Goal: Book appointment/travel/reservation

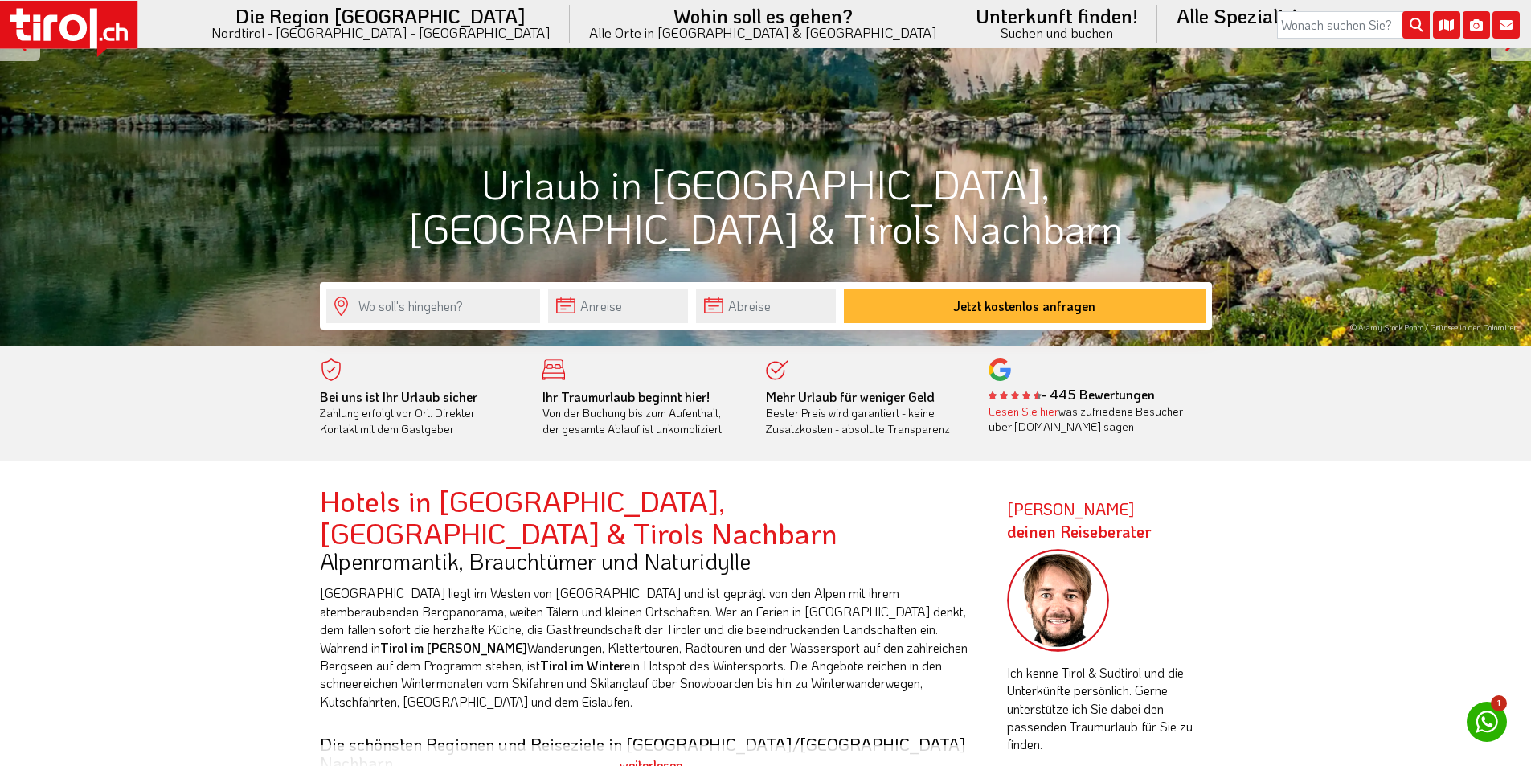
scroll to position [482, 0]
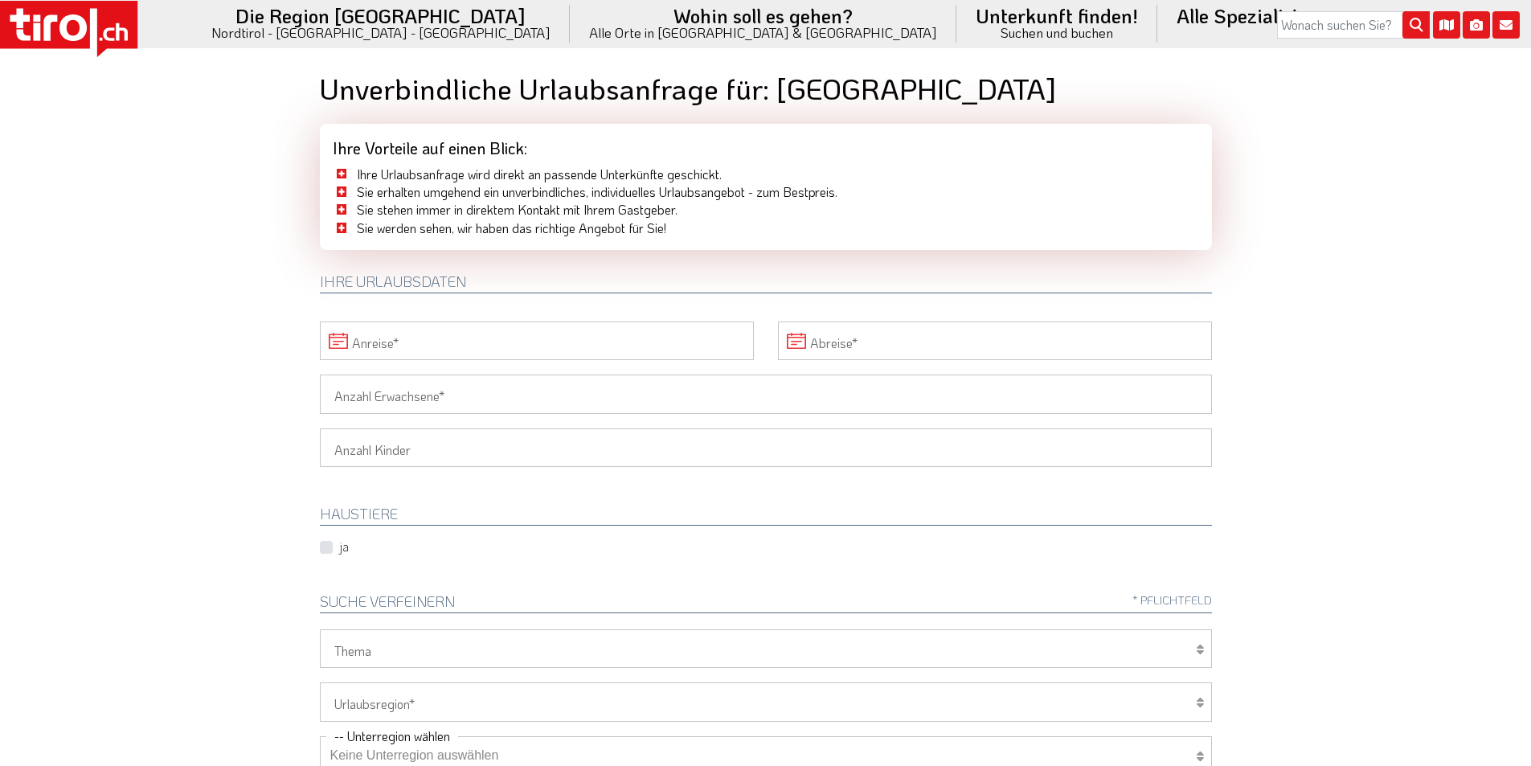
click at [443, 348] on input "Anreise" at bounding box center [537, 340] width 434 height 39
click at [584, 554] on span "29" at bounding box center [584, 556] width 31 height 31
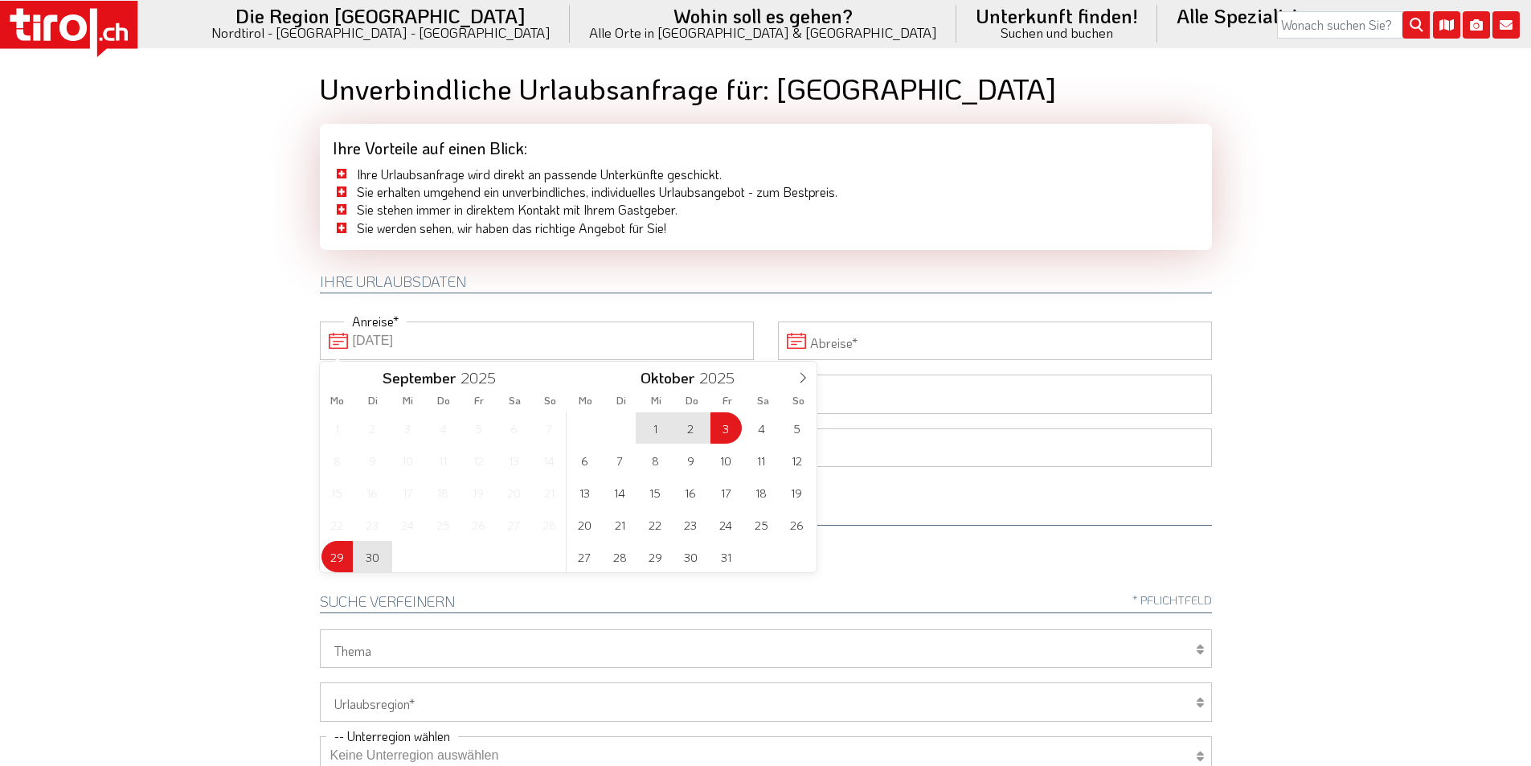
click at [723, 427] on span "3" at bounding box center [725, 427] width 31 height 31
type input "29-09-2025"
type input "03-10-2025"
click at [185, 309] on body ".st0{fill:#FFFFFF}.st1{fill:#E31017} Die Region Tirol Nordtirol - Südtirol - Os…" at bounding box center [765, 383] width 1531 height 766
type input "29-09-2025"
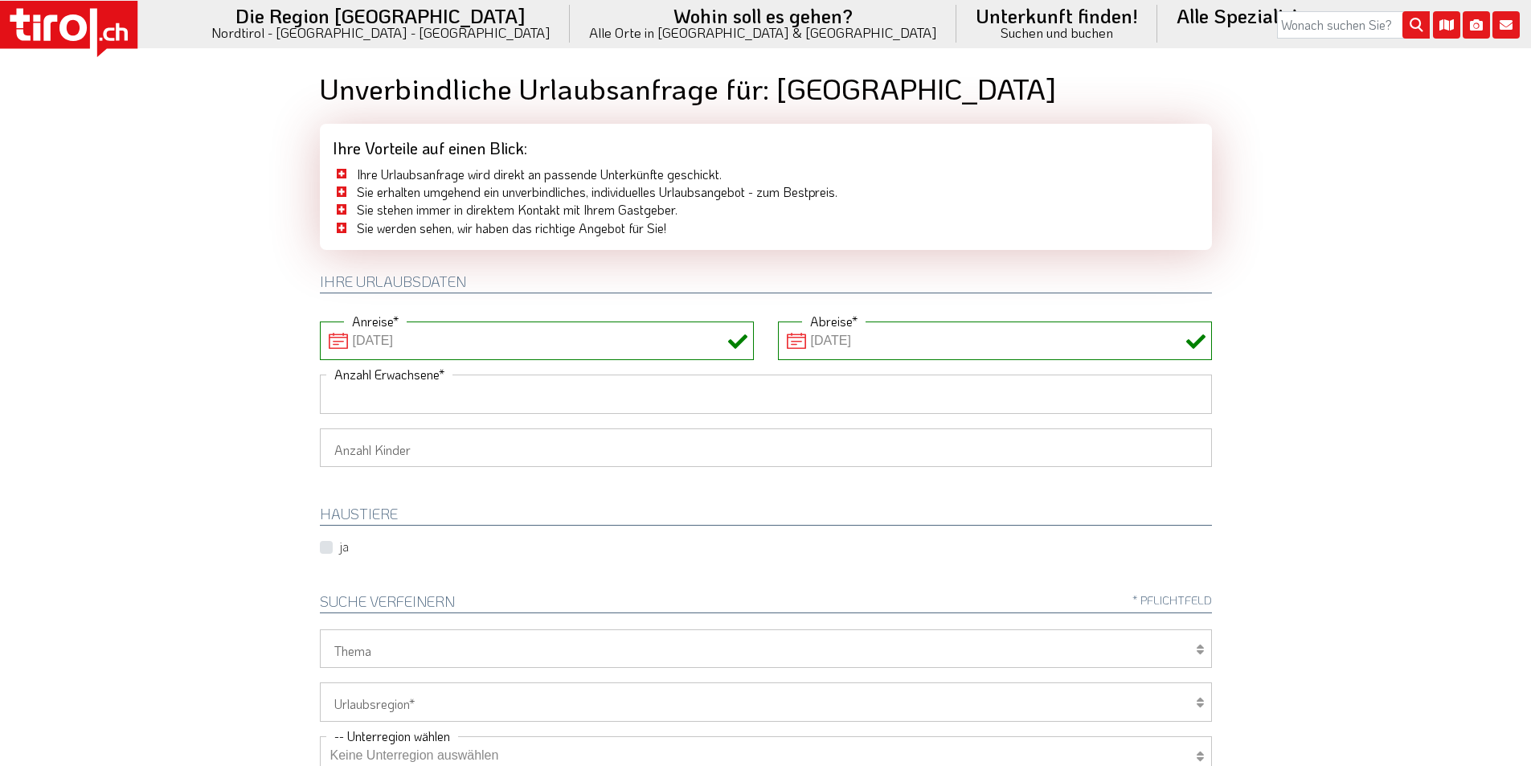
click at [358, 395] on input "Anzahl Erwachsene" at bounding box center [766, 393] width 892 height 39
type input "2"
click at [252, 388] on body ".st0{fill:#FFFFFF}.st1{fill:#E31017} Die Region Tirol Nordtirol - Südtirol - Os…" at bounding box center [765, 383] width 1531 height 766
click at [355, 449] on select "1 2 3 4 5 6" at bounding box center [766, 447] width 892 height 39
select select "1"
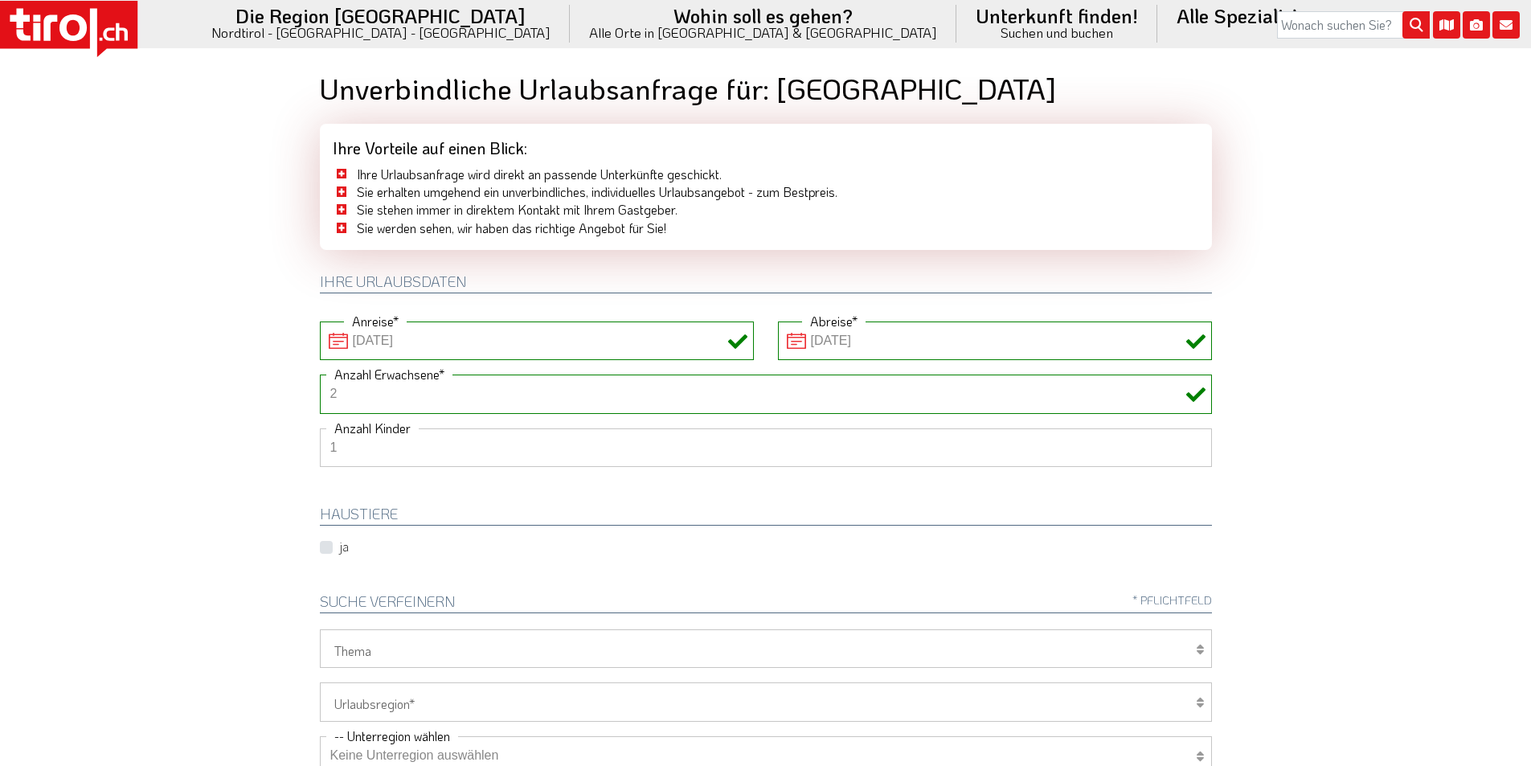
click at [320, 428] on select "1 2 3 4 5 6" at bounding box center [766, 447] width 892 height 39
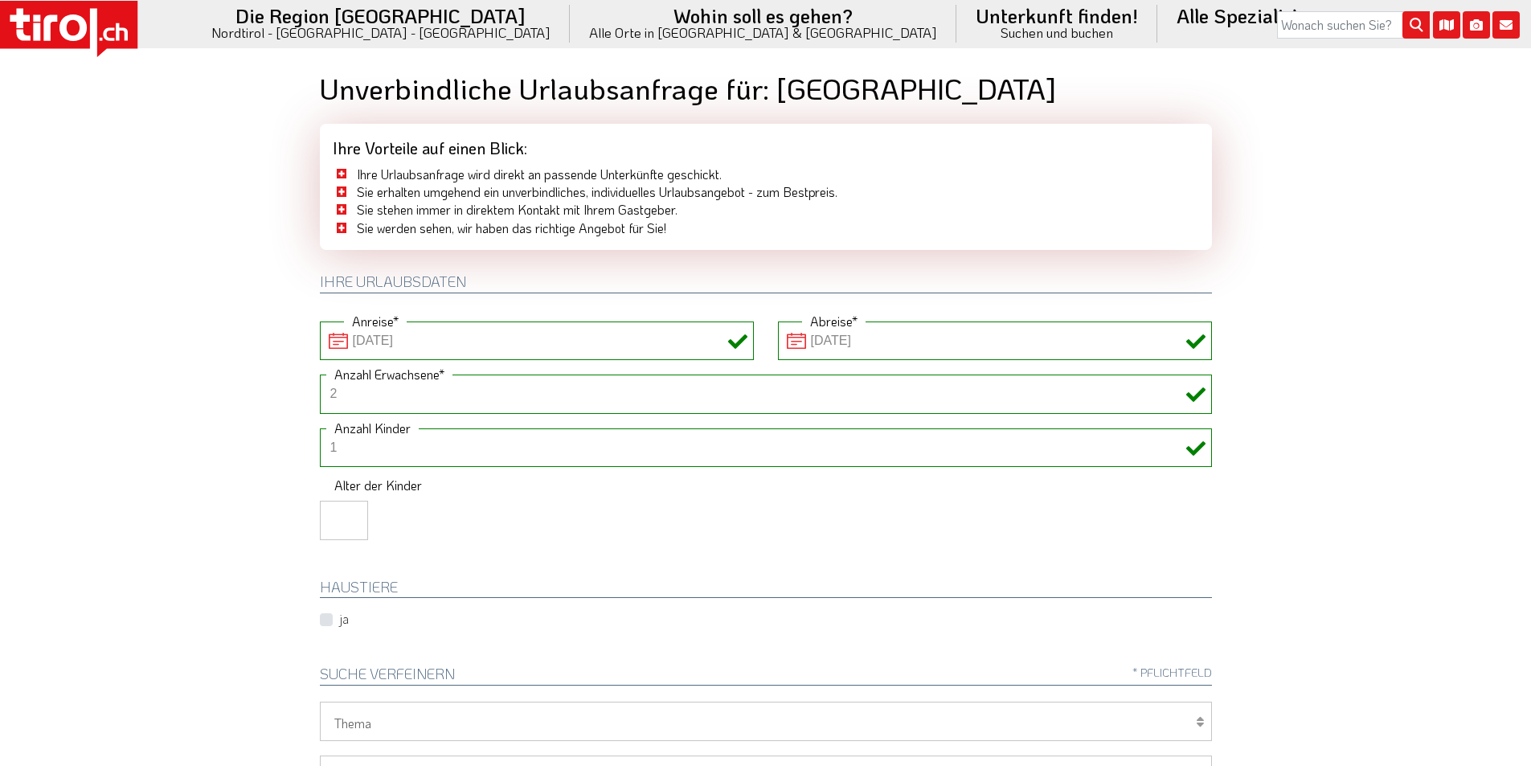
click at [331, 519] on input "number" at bounding box center [344, 520] width 48 height 39
type input "17"
click at [128, 444] on body ".st0{fill:#FFFFFF}.st1{fill:#E31017} Die Region Tirol Nordtirol - Südtirol - Os…" at bounding box center [765, 383] width 1531 height 766
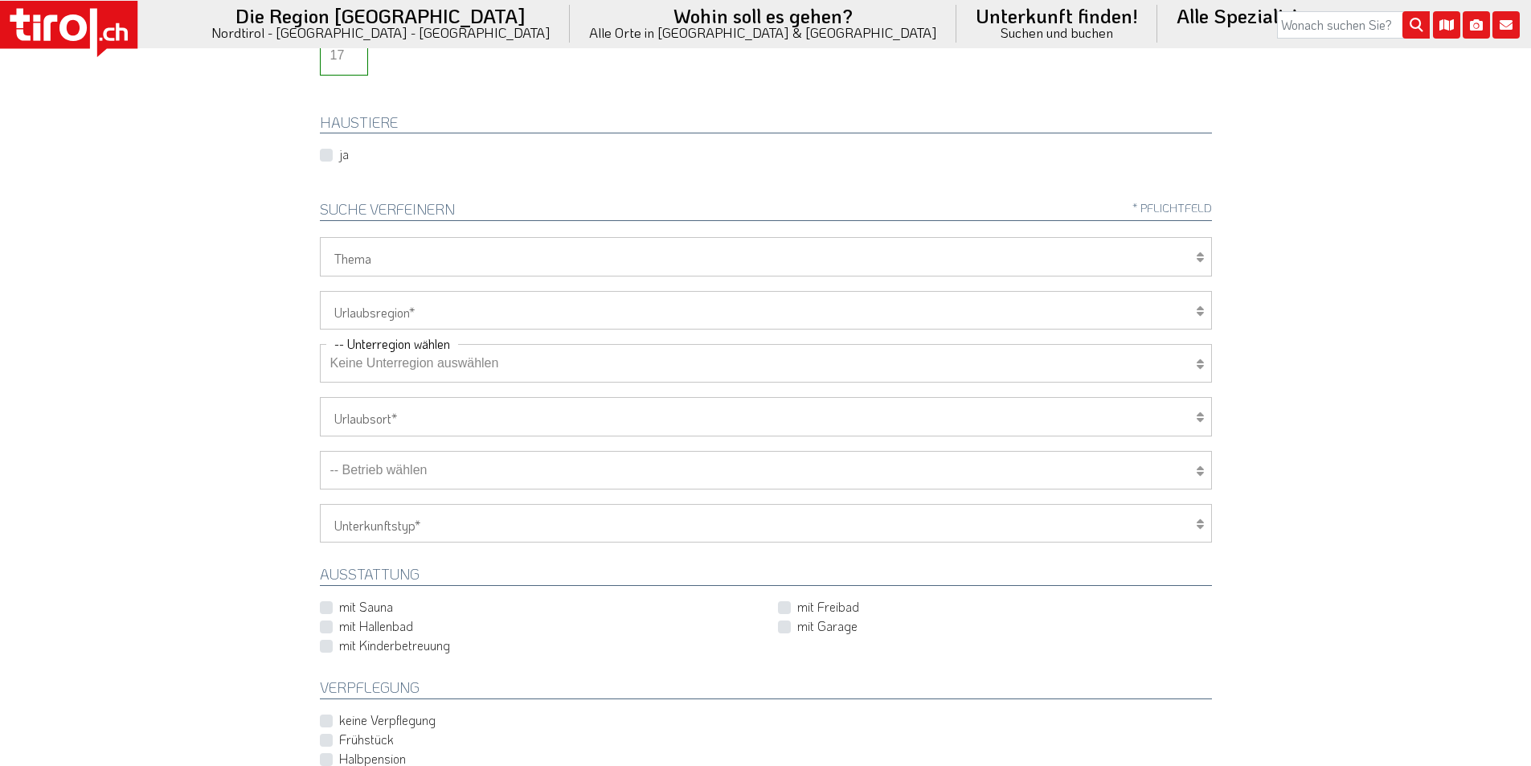
scroll to position [482, 0]
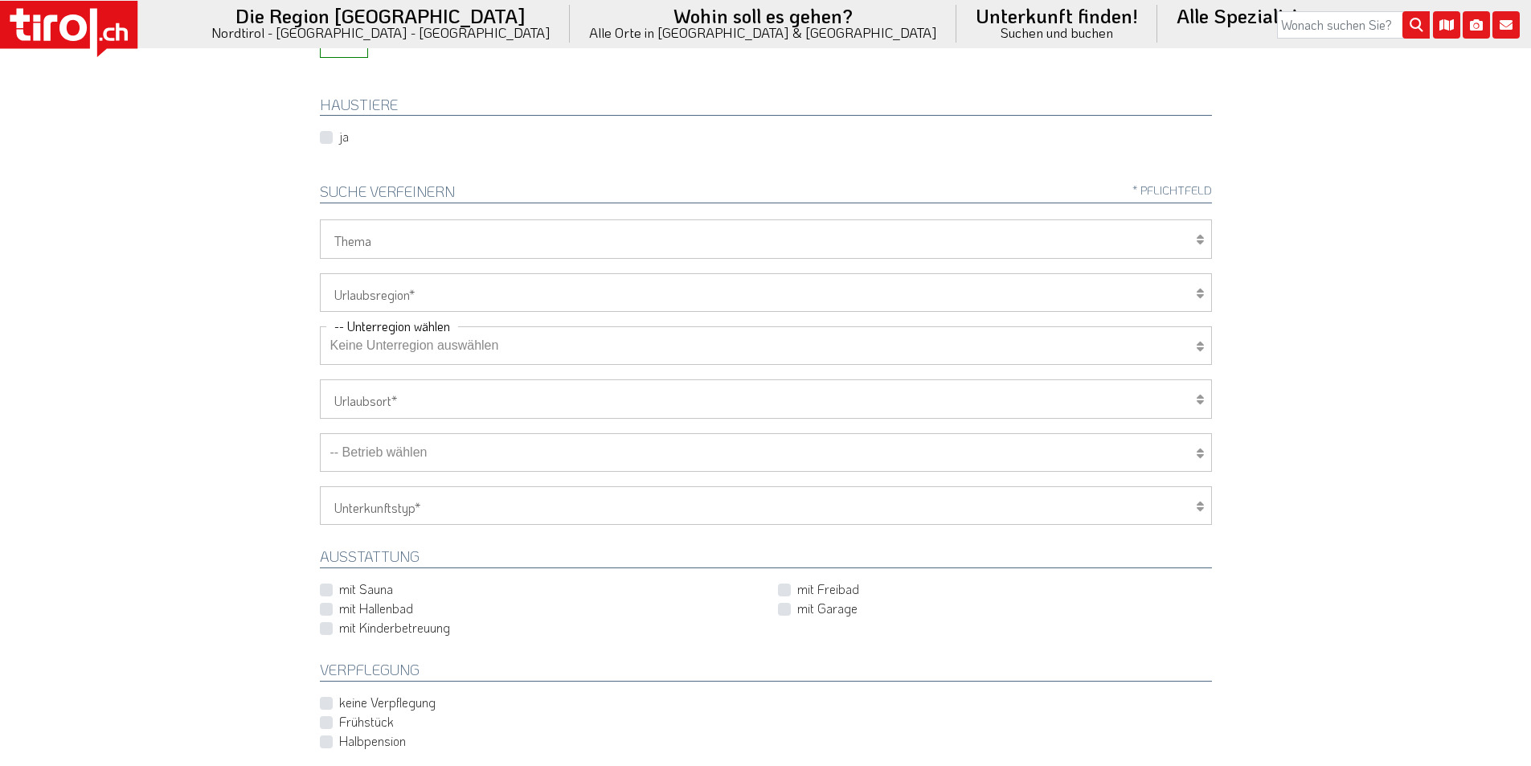
click at [371, 282] on select "Tirol/Nordtirol Osttirol Südtirol Tirols Nachbarn" at bounding box center [766, 292] width 892 height 39
select select "7272"
click at [320, 273] on select "Tirol/Nordtirol Osttirol Südtirol Tirols Nachbarn" at bounding box center [766, 292] width 892 height 39
click at [387, 350] on select "Keine Unterregion auswählen Achensee Alpbachtal & Tiroler Seenland Arlberg Feri…" at bounding box center [766, 345] width 892 height 39
select select "7351"
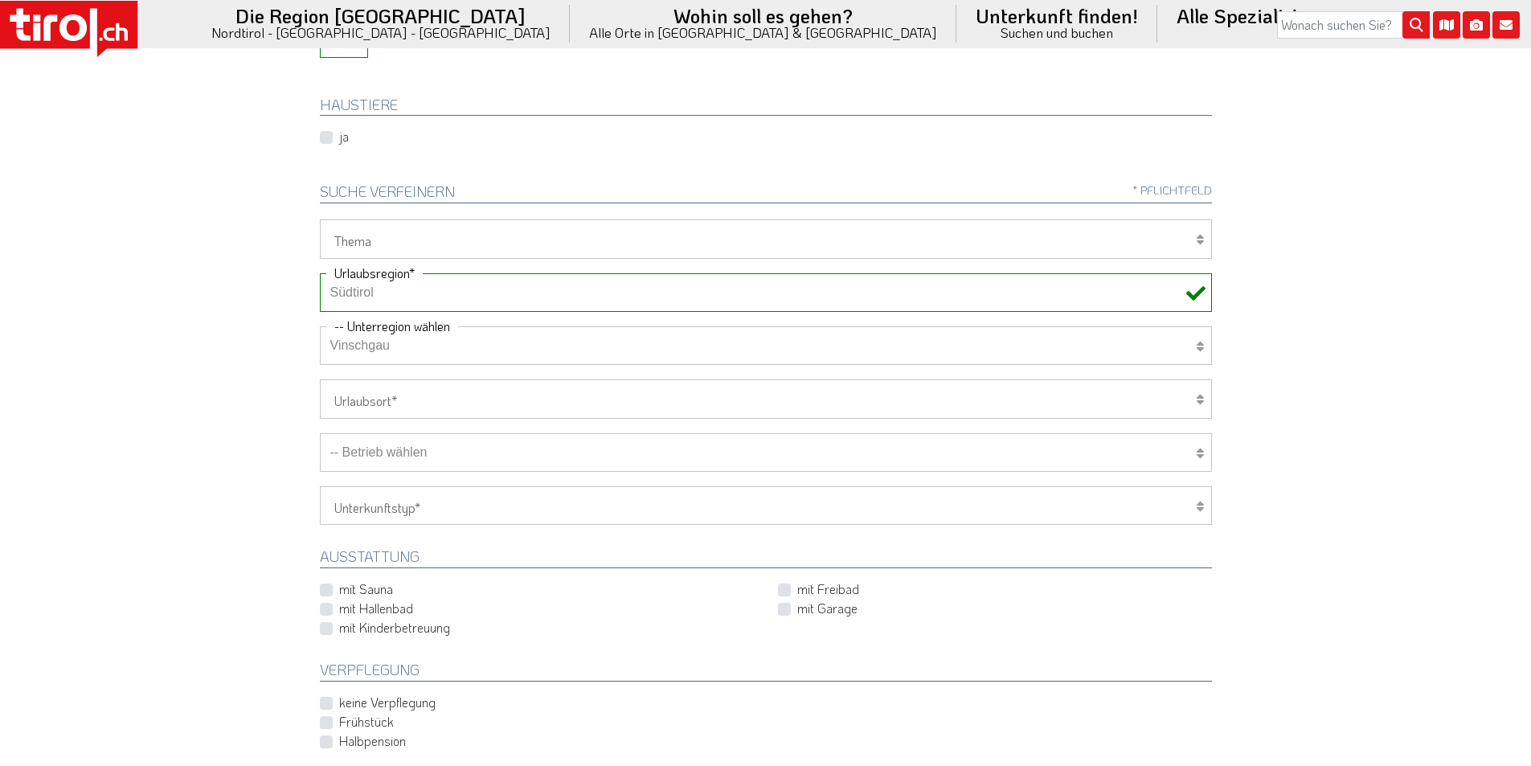
click at [320, 326] on select "Keine Unterregion auswählen Achensee Alpbachtal & Tiroler Seenland Arlberg Feri…" at bounding box center [766, 345] width 892 height 39
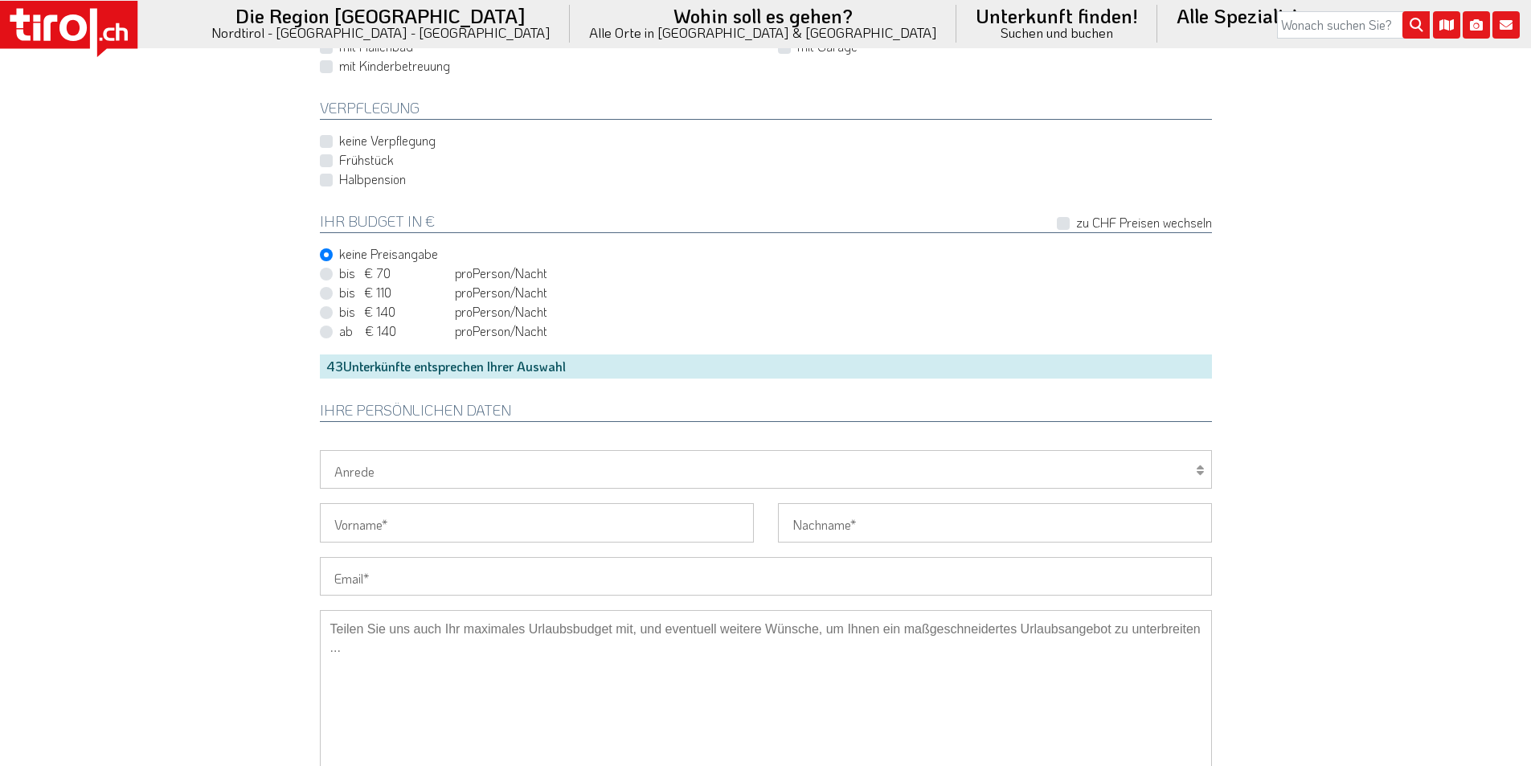
scroll to position [1045, 0]
click at [390, 575] on input "Email" at bounding box center [766, 575] width 892 height 39
paste input "zum.adi@bluewin.ch"
type input "zum.adi@bluewin.ch"
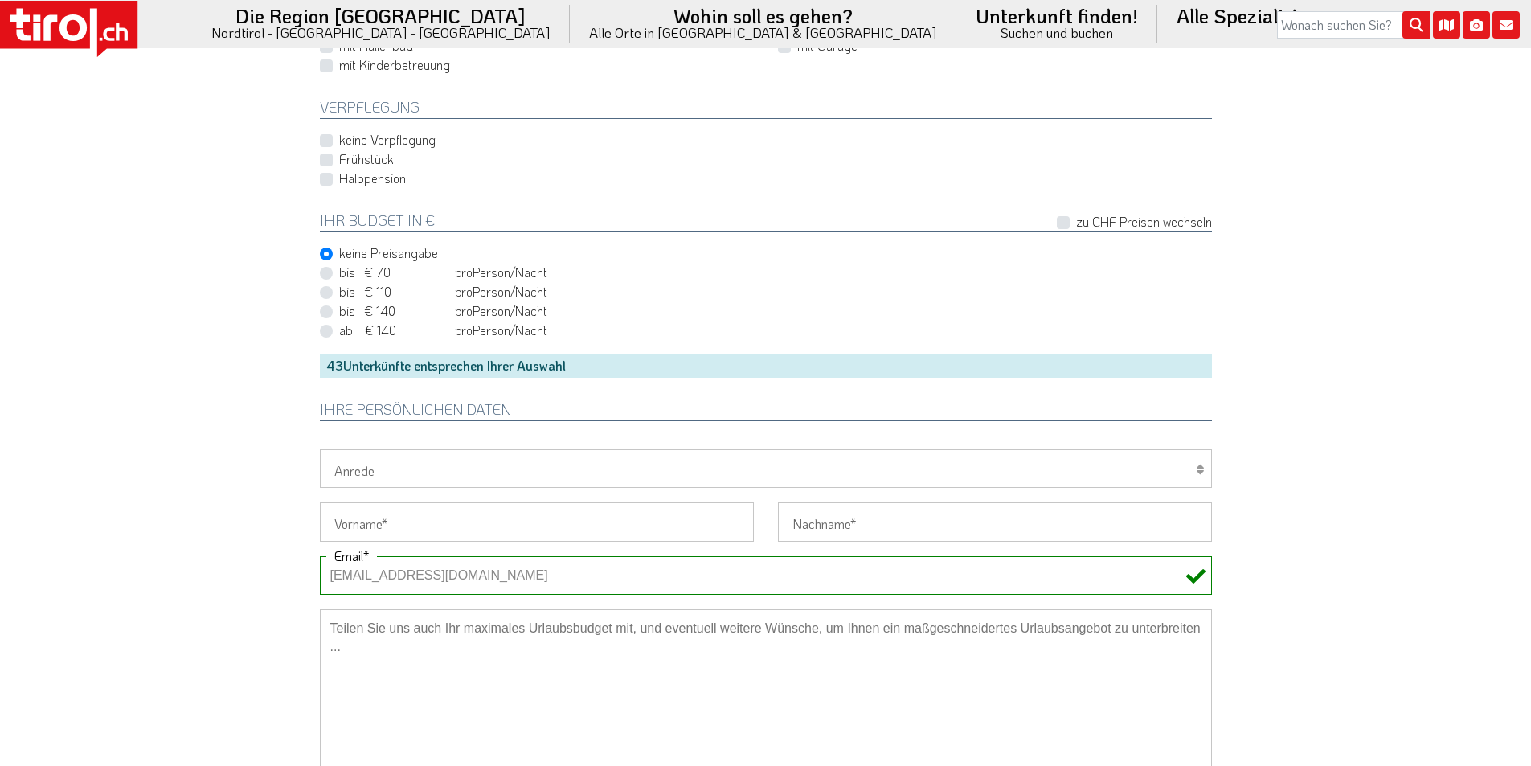
drag, startPoint x: 374, startPoint y: 473, endPoint x: 370, endPoint y: 485, distance: 13.0
click at [374, 474] on select "Herr Frau Familie" at bounding box center [766, 468] width 892 height 39
select select "Herr"
click at [320, 449] on select "Herr Frau Familie" at bounding box center [766, 468] width 892 height 39
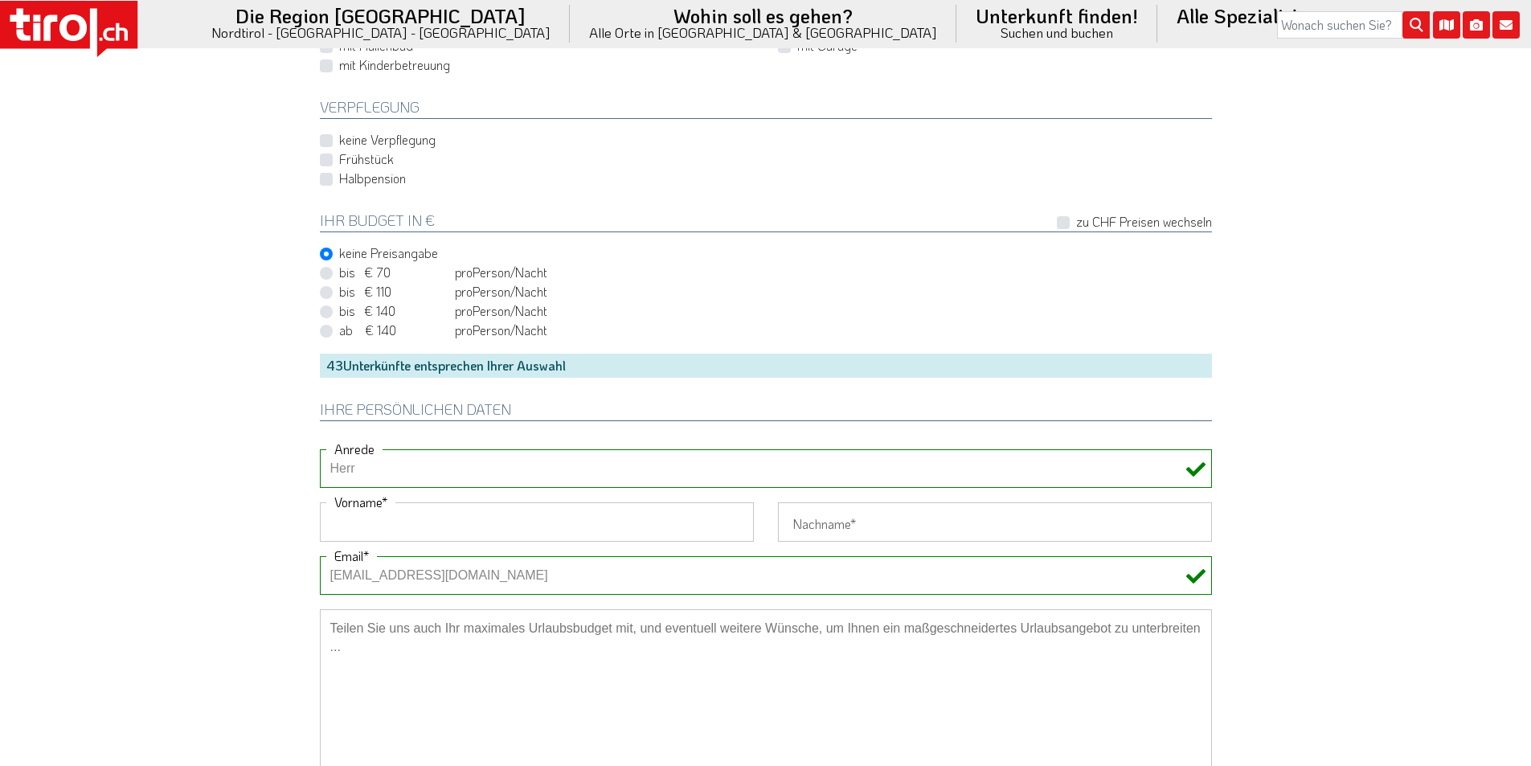
drag, startPoint x: 361, startPoint y: 521, endPoint x: 239, endPoint y: 497, distance: 123.7
click at [360, 521] on input "Vorname" at bounding box center [537, 521] width 434 height 39
paste input "Adrian"
type input "Adrian"
drag, startPoint x: 219, startPoint y: 490, endPoint x: 456, endPoint y: 55, distance: 495.2
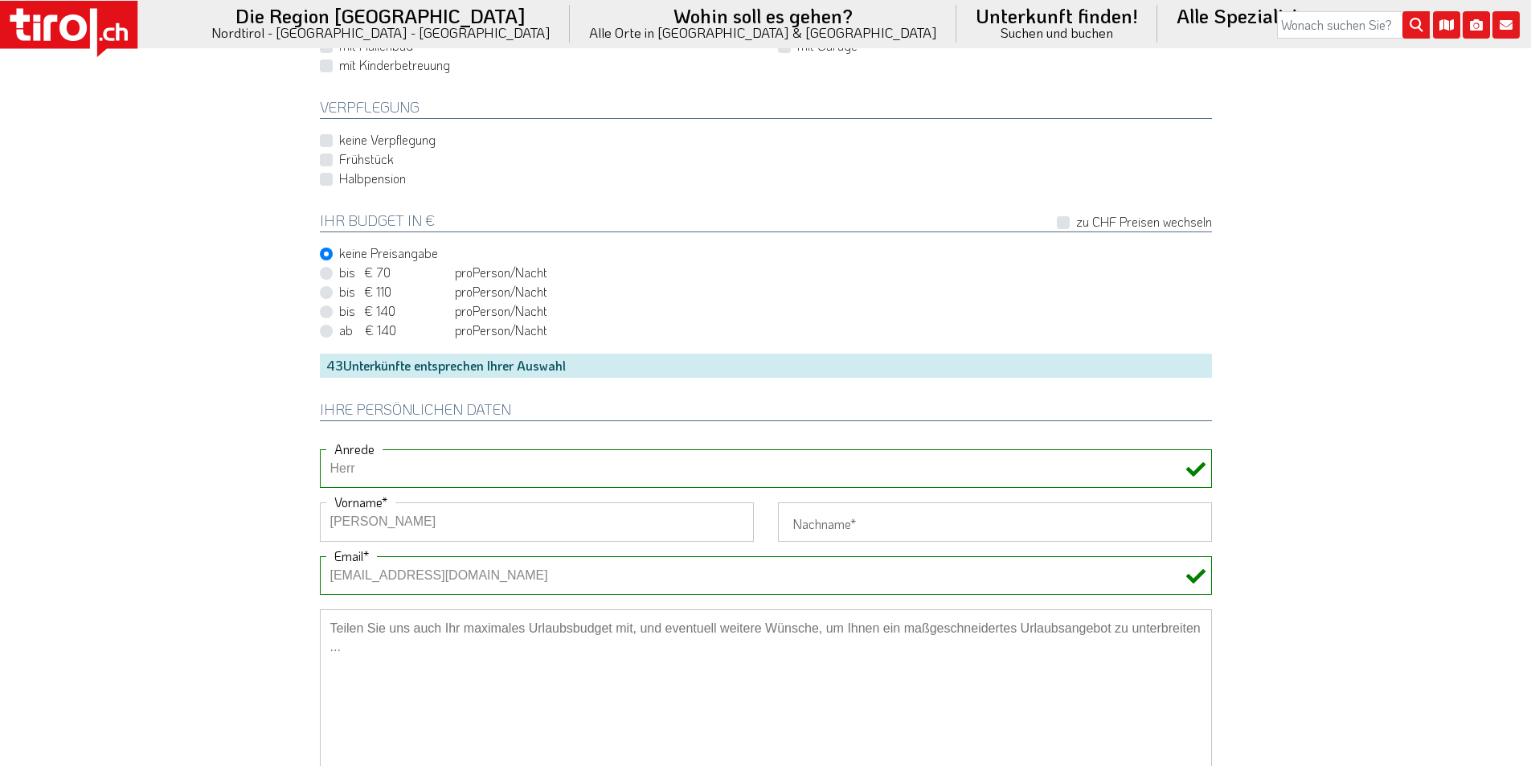
drag, startPoint x: 826, startPoint y: 520, endPoint x: 821, endPoint y: 510, distance: 10.8
click at [826, 520] on input "Nachname" at bounding box center [995, 521] width 434 height 39
paste input "Zumbühl"
type input "Zumbühl"
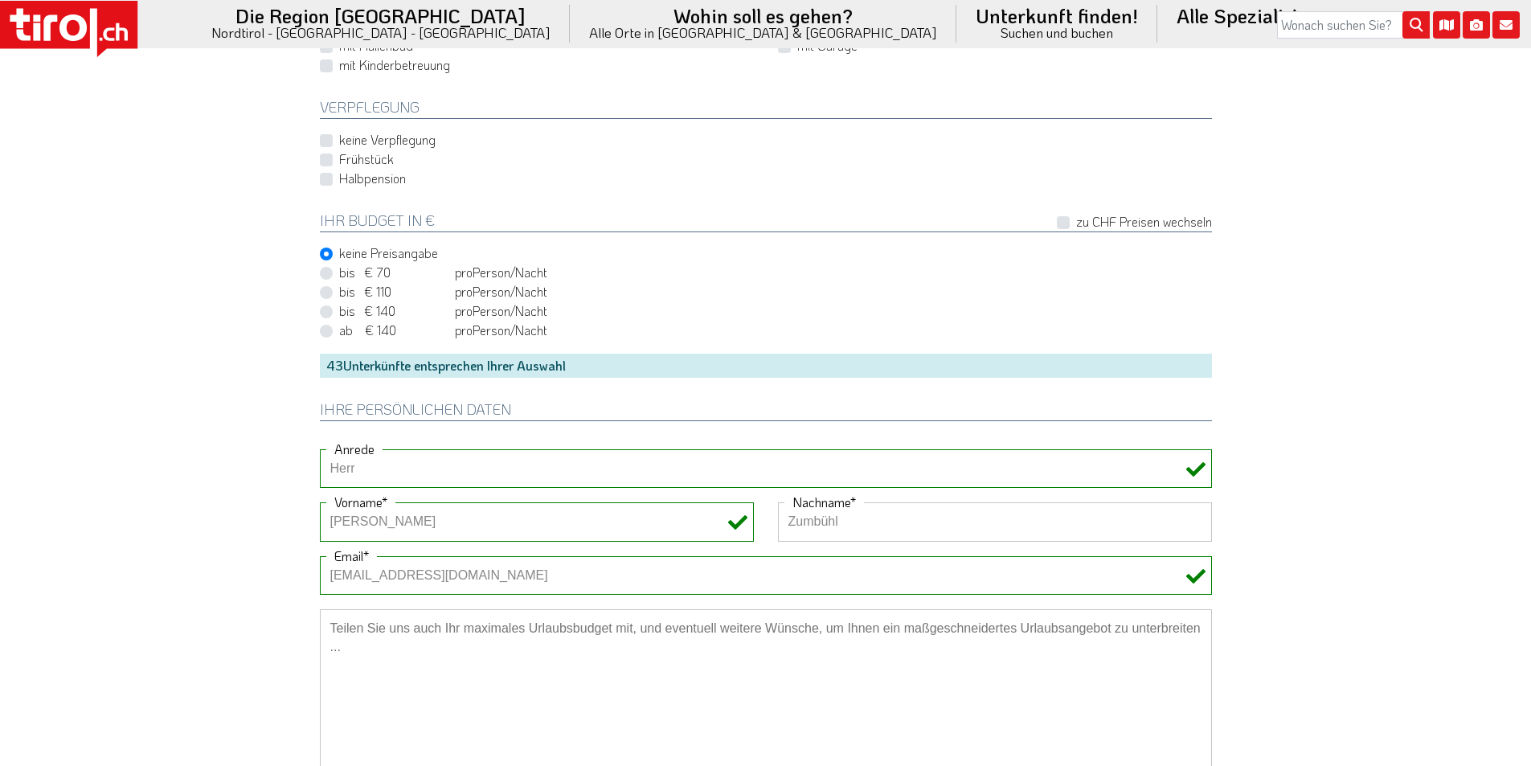
click at [376, 165] on label "Frühstück" at bounding box center [366, 159] width 55 height 18
click at [376, 165] on input "Frühstück" at bounding box center [769, 159] width 892 height 10
checkbox input "true"
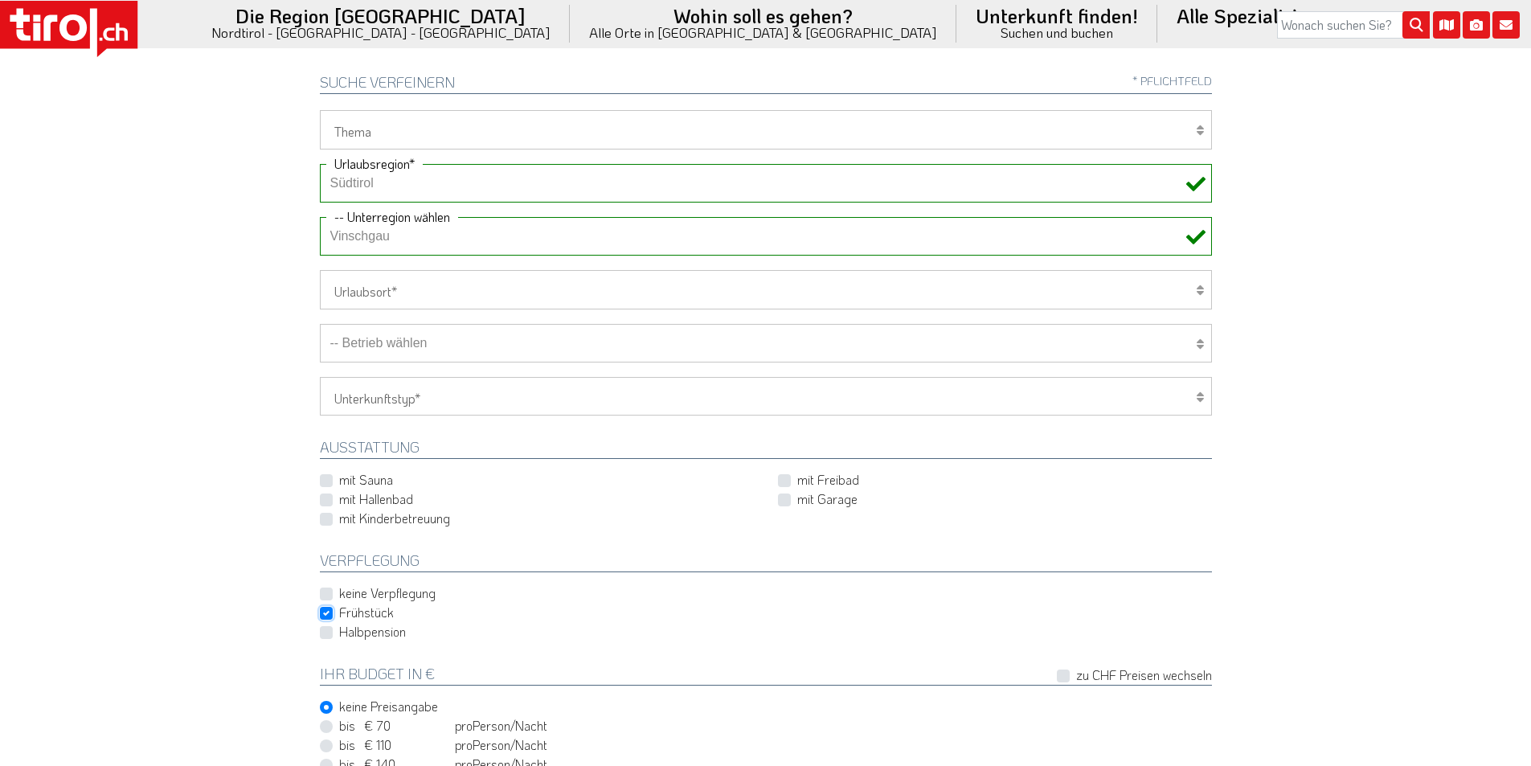
scroll to position [482, 0]
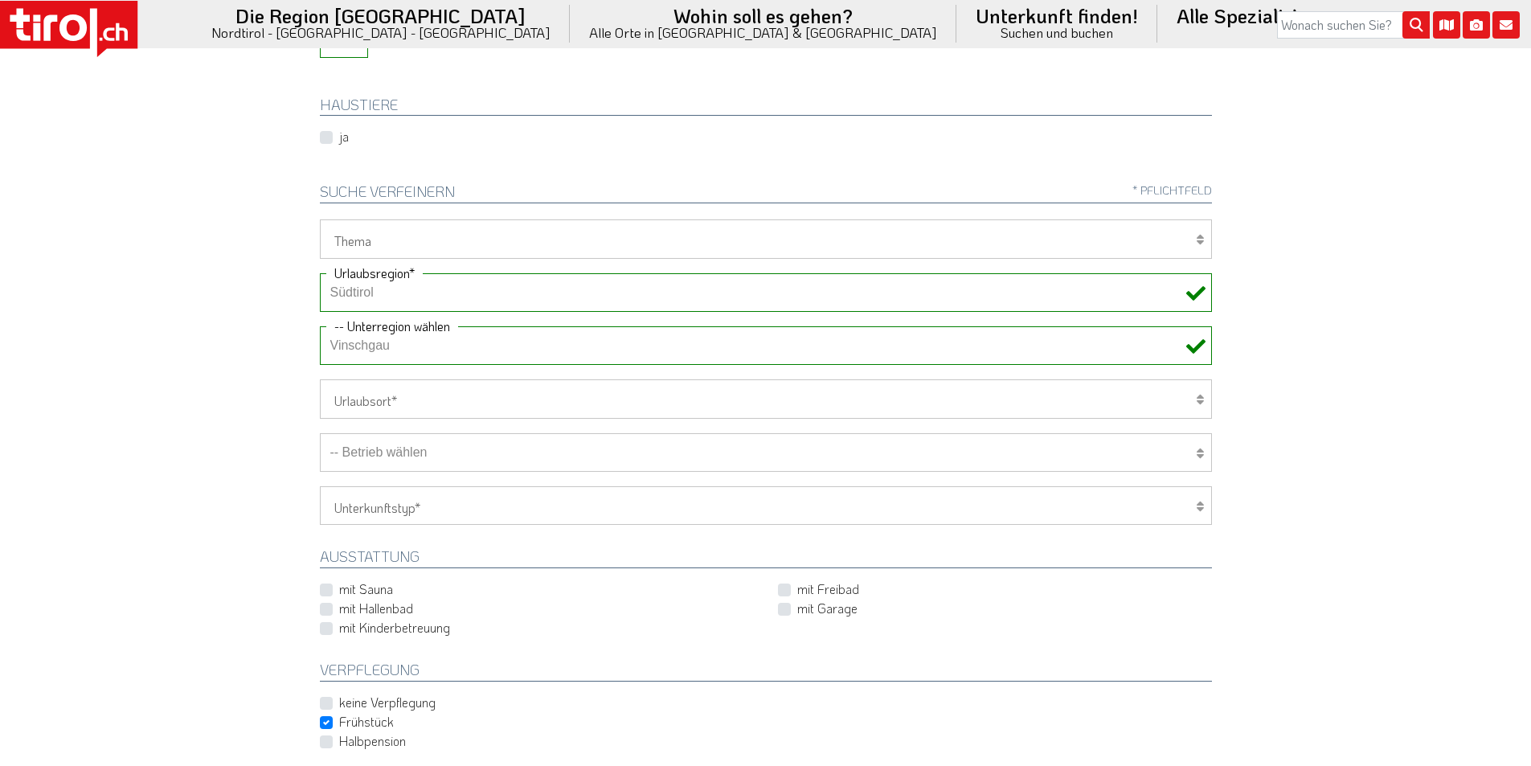
click at [377, 230] on select "Wellness Mountainbiken/Radfahren Familie Wandern Sport Skifahren Motorrad Golf" at bounding box center [766, 238] width 892 height 39
select select "7395"
click at [320, 219] on select "Wellness Mountainbiken/Radfahren Familie Wandern Sport Skifahren Motorrad Golf" at bounding box center [766, 238] width 892 height 39
click at [431, 456] on select "-- Betrieb wählen ABINEA Dolomiti Romantic SPA Hotel Aktivhotel Waldhof - Oetz …" at bounding box center [766, 452] width 892 height 39
select select "29238"
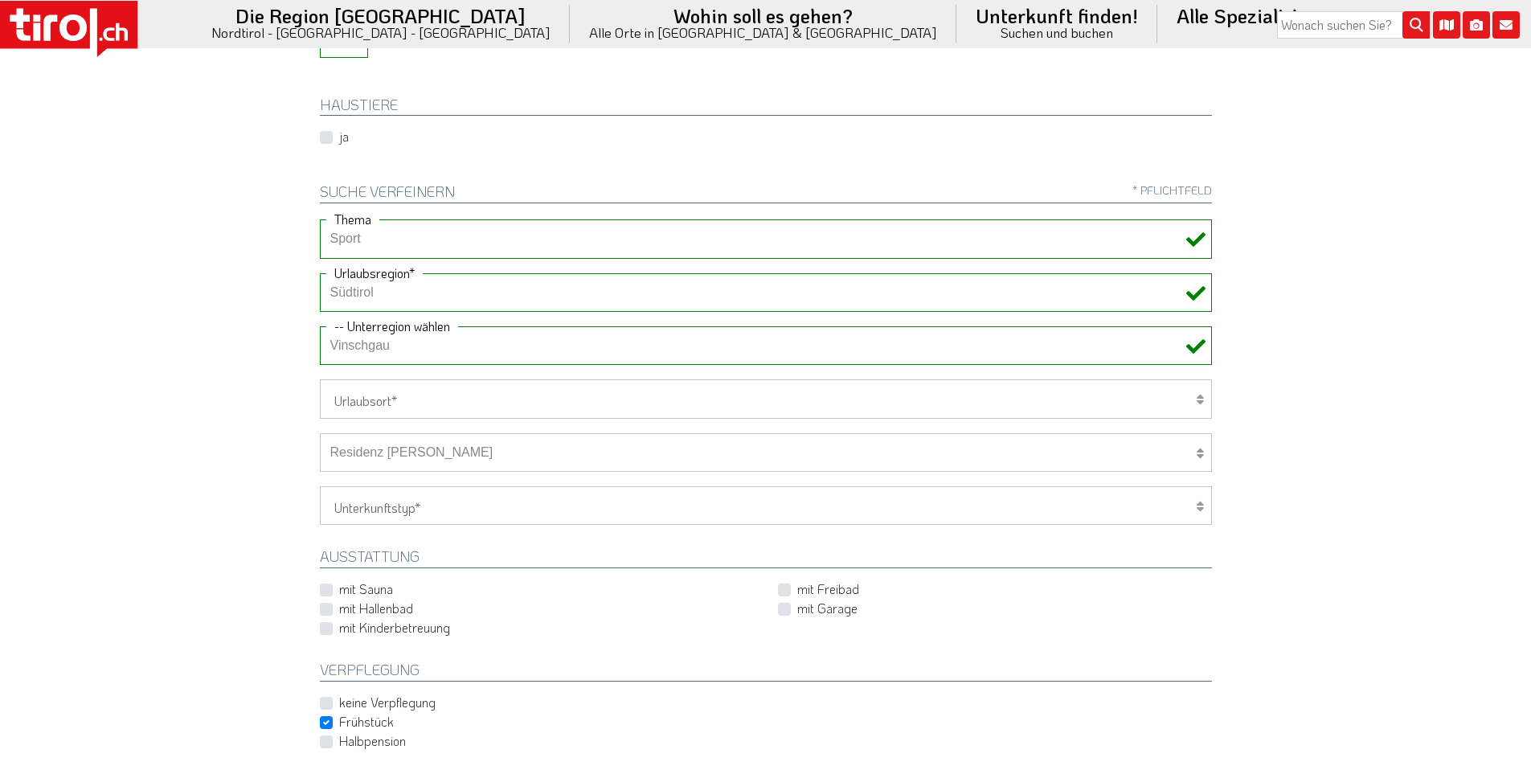
click at [320, 433] on select "-- Betrieb wählen ABINEA Dolomiti Romantic SPA Hotel Aktivhotel Waldhof - Oetz …" at bounding box center [766, 452] width 892 height 39
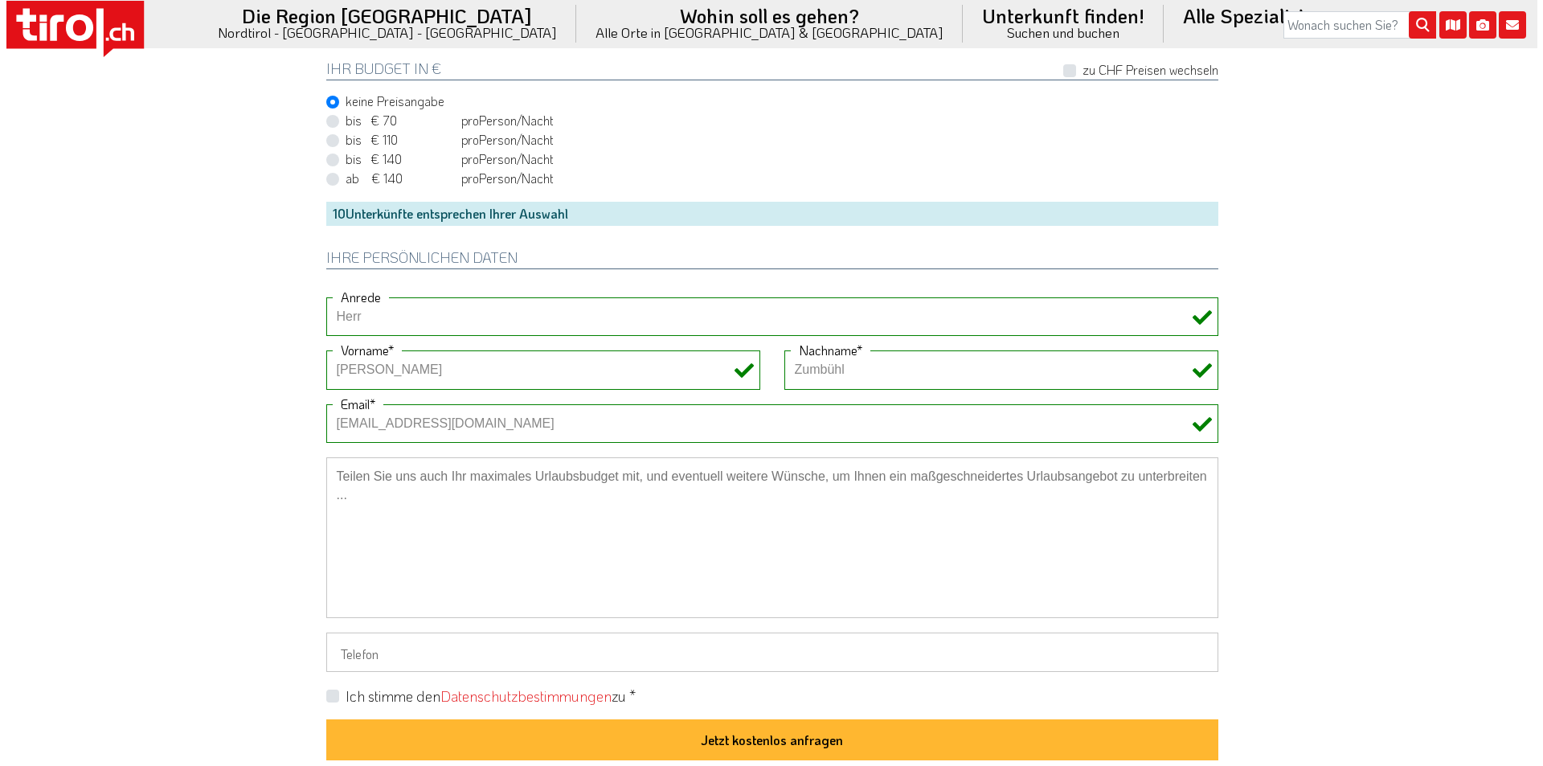
scroll to position [1205, 0]
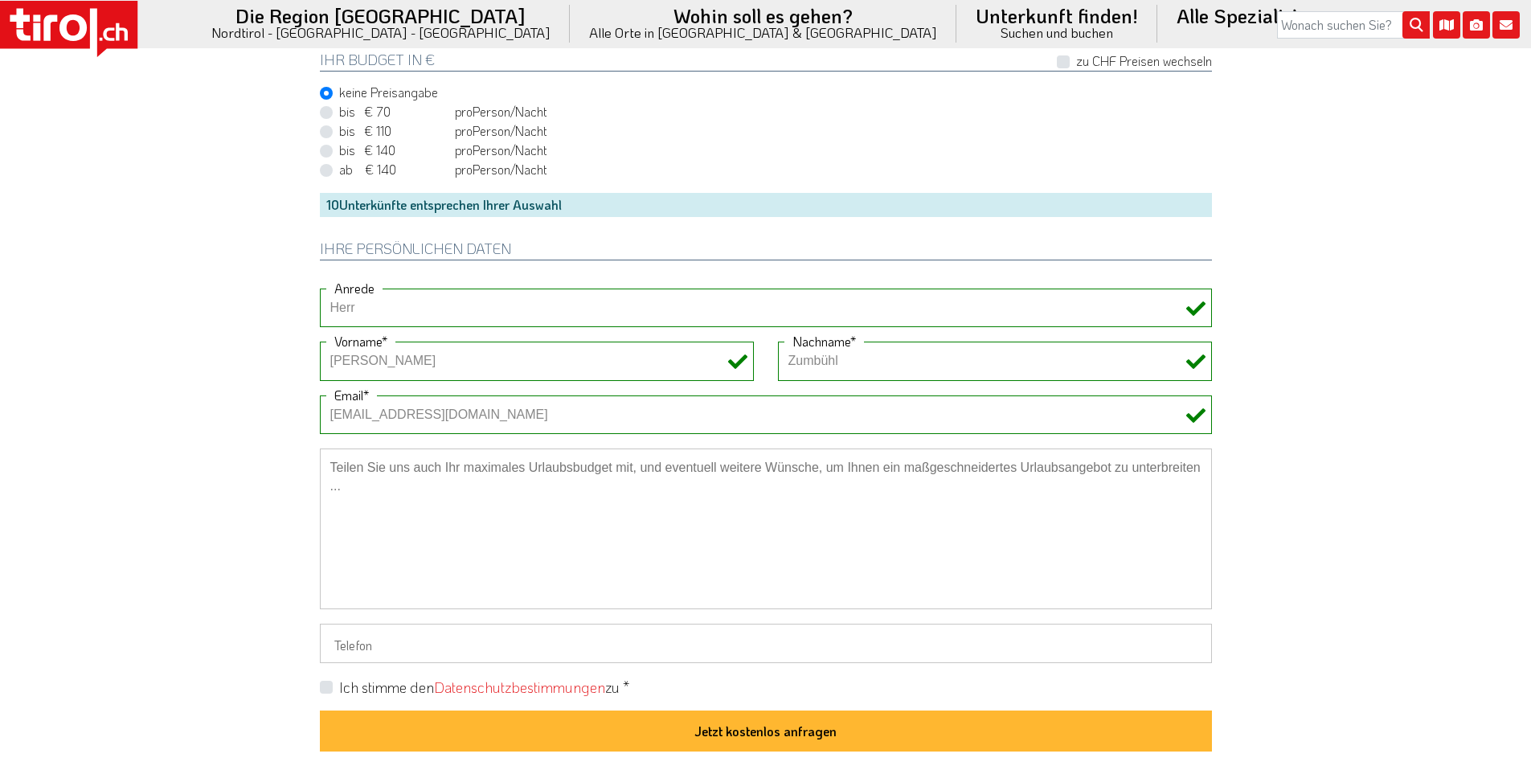
click at [339, 689] on label "Ich stimme den Datenschutzbestimmungen zu *" at bounding box center [484, 687] width 290 height 20
click at [325, 689] on input "Ich stimme den Datenschutzbestimmungen zu *" at bounding box center [769, 686] width 892 height 10
checkbox input "true"
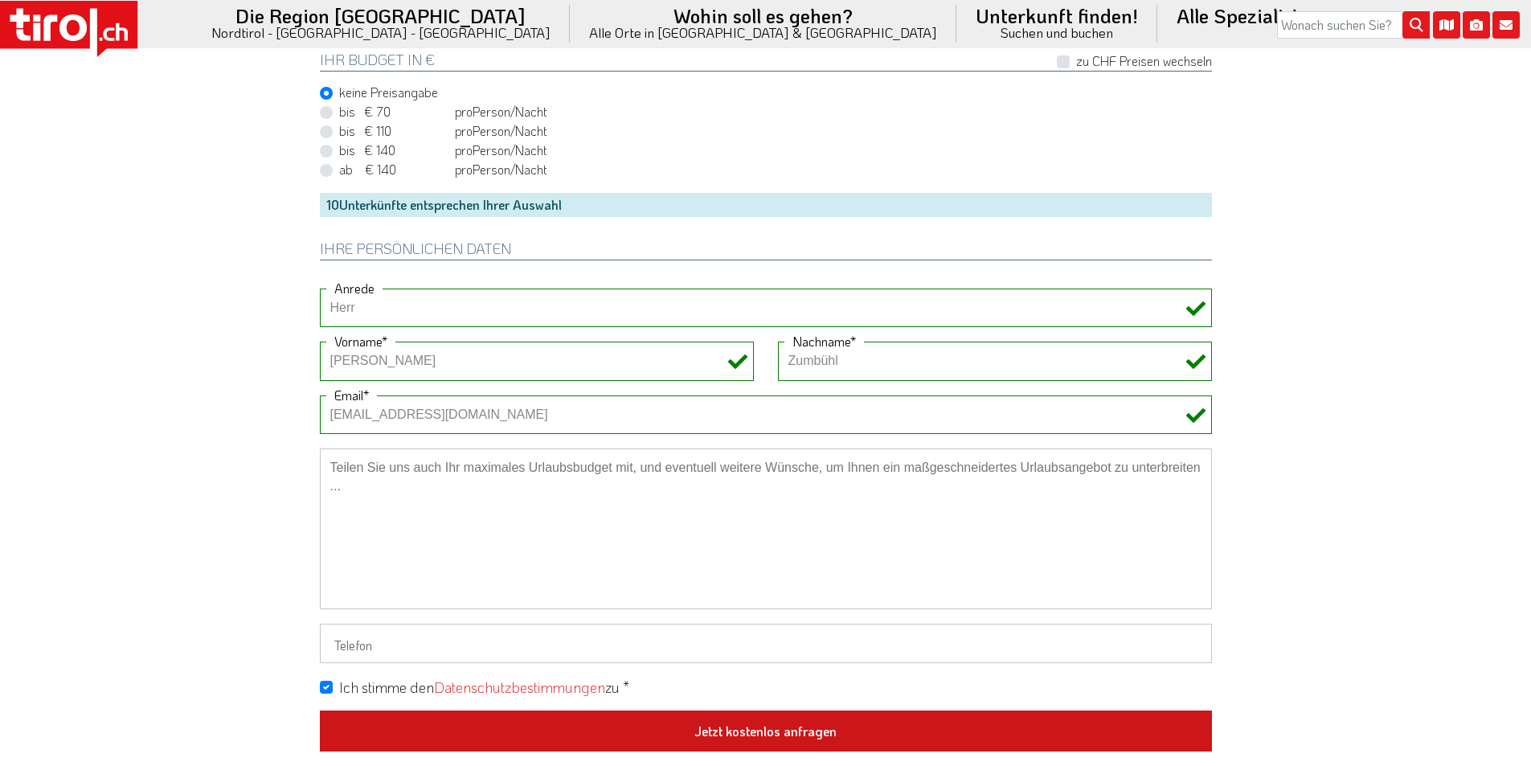
click at [812, 718] on button "Jetzt kostenlos anfragen" at bounding box center [766, 731] width 892 height 42
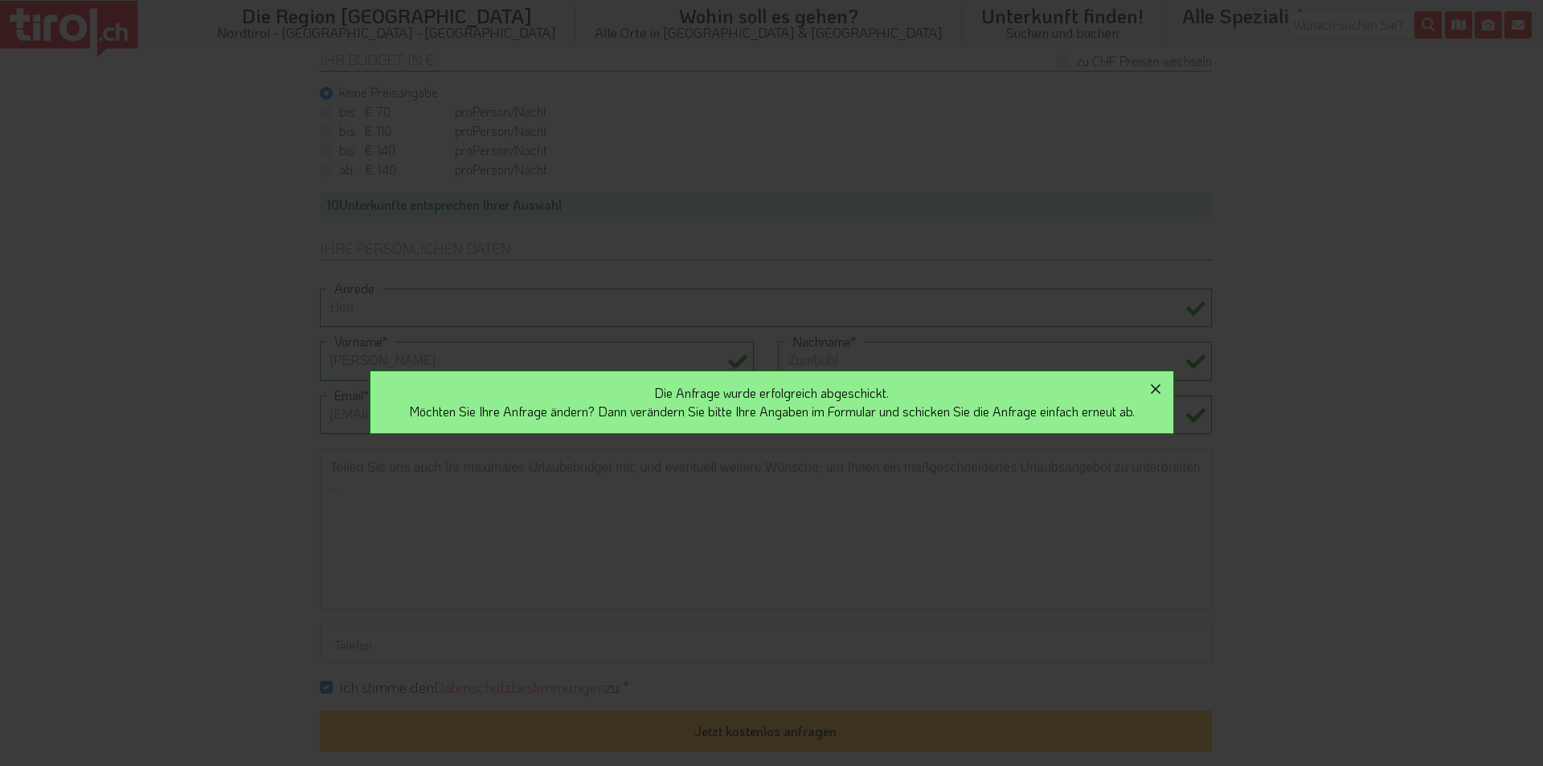
click at [1164, 383] on icon "button" at bounding box center [1155, 388] width 19 height 19
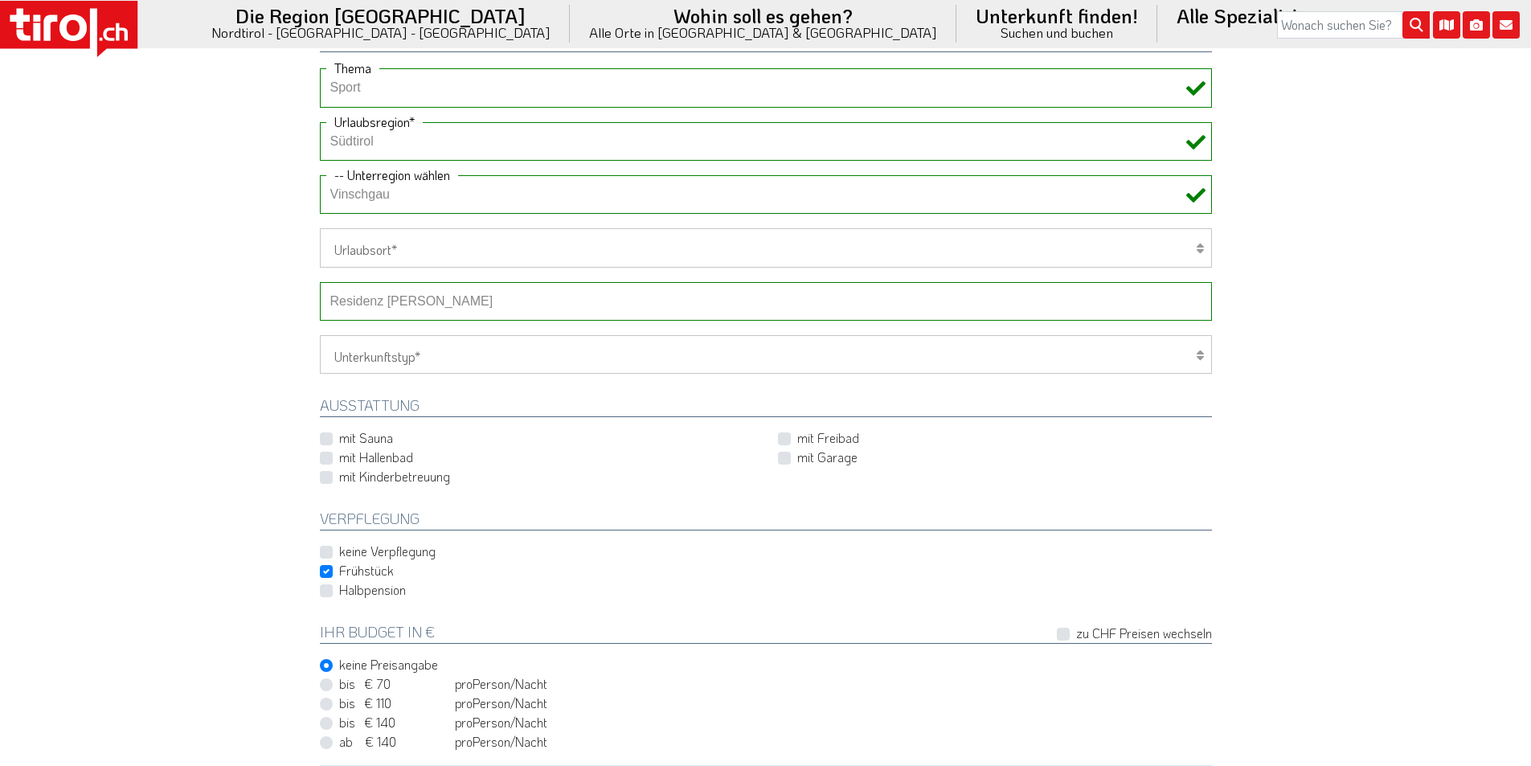
scroll to position [482, 0]
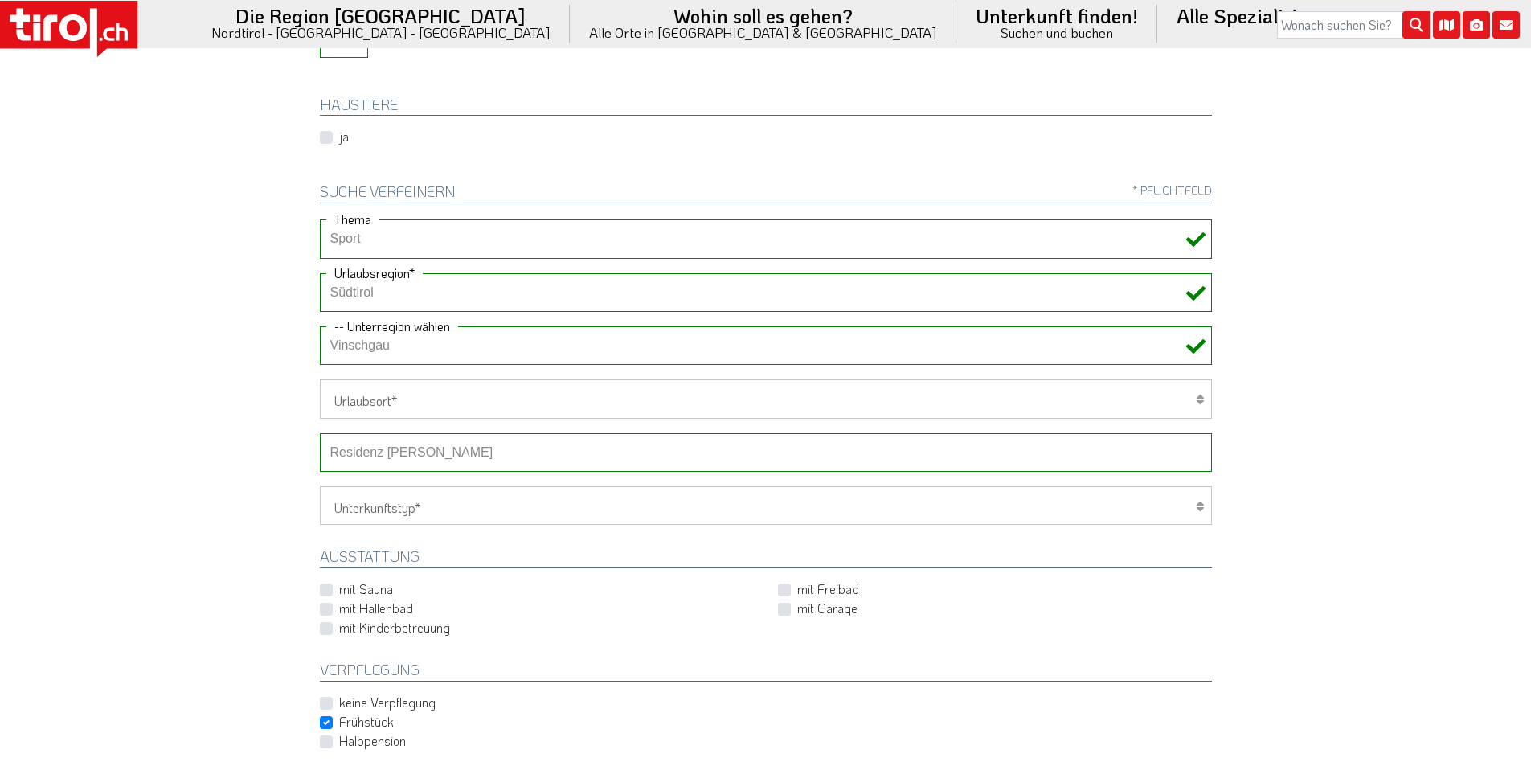
click at [417, 454] on select "-- Betrieb wählen ABINEA Dolomiti Romantic SPA Hotel Aktivhotel Waldhof - Oetz …" at bounding box center [766, 452] width 892 height 39
click at [320, 433] on select "-- Betrieb wählen ABINEA Dolomiti Romantic SPA Hotel Aktivhotel Waldhof - Oetz …" at bounding box center [766, 452] width 892 height 39
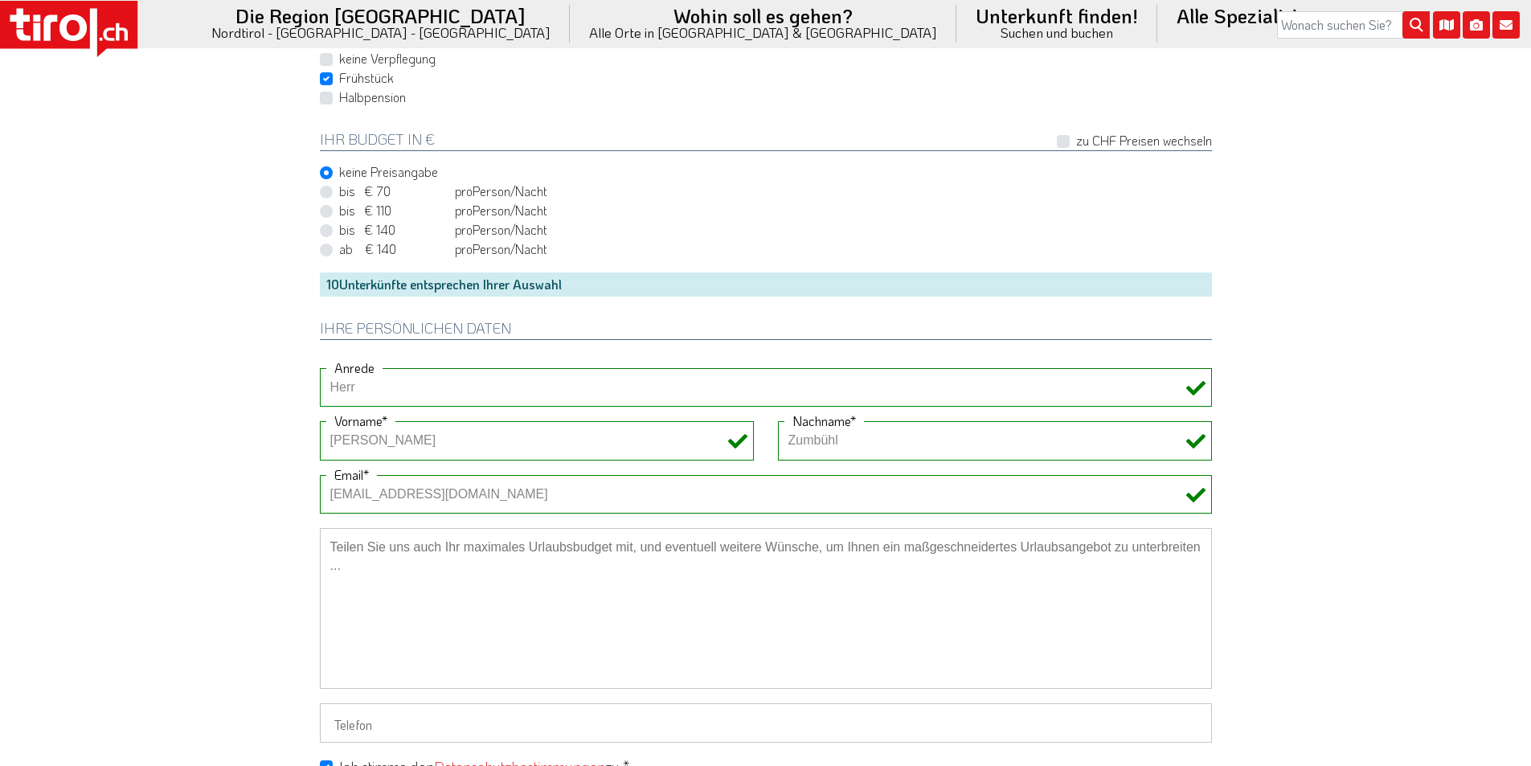
scroll to position [1286, 0]
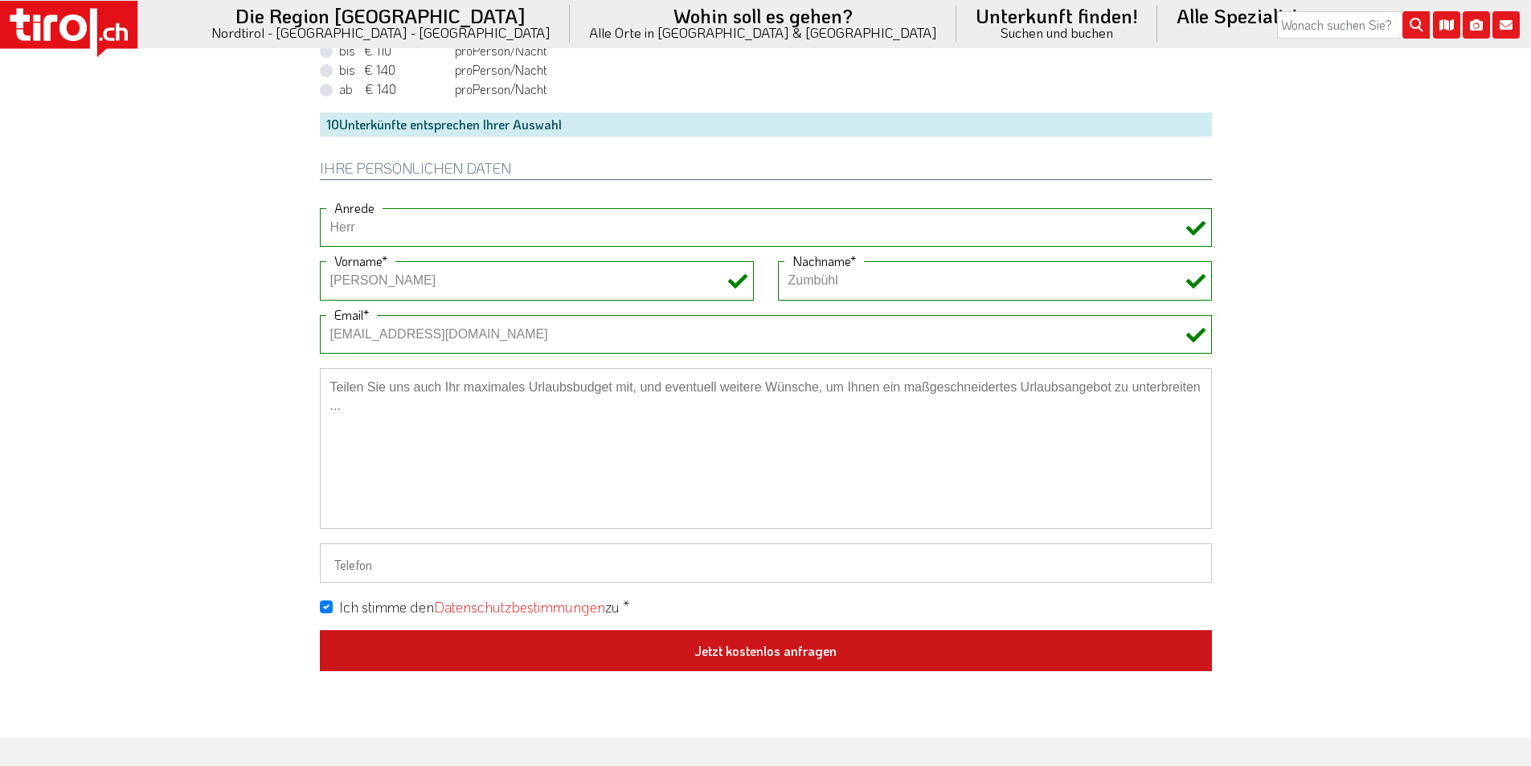
click at [784, 648] on button "Jetzt kostenlos anfragen" at bounding box center [766, 651] width 892 height 42
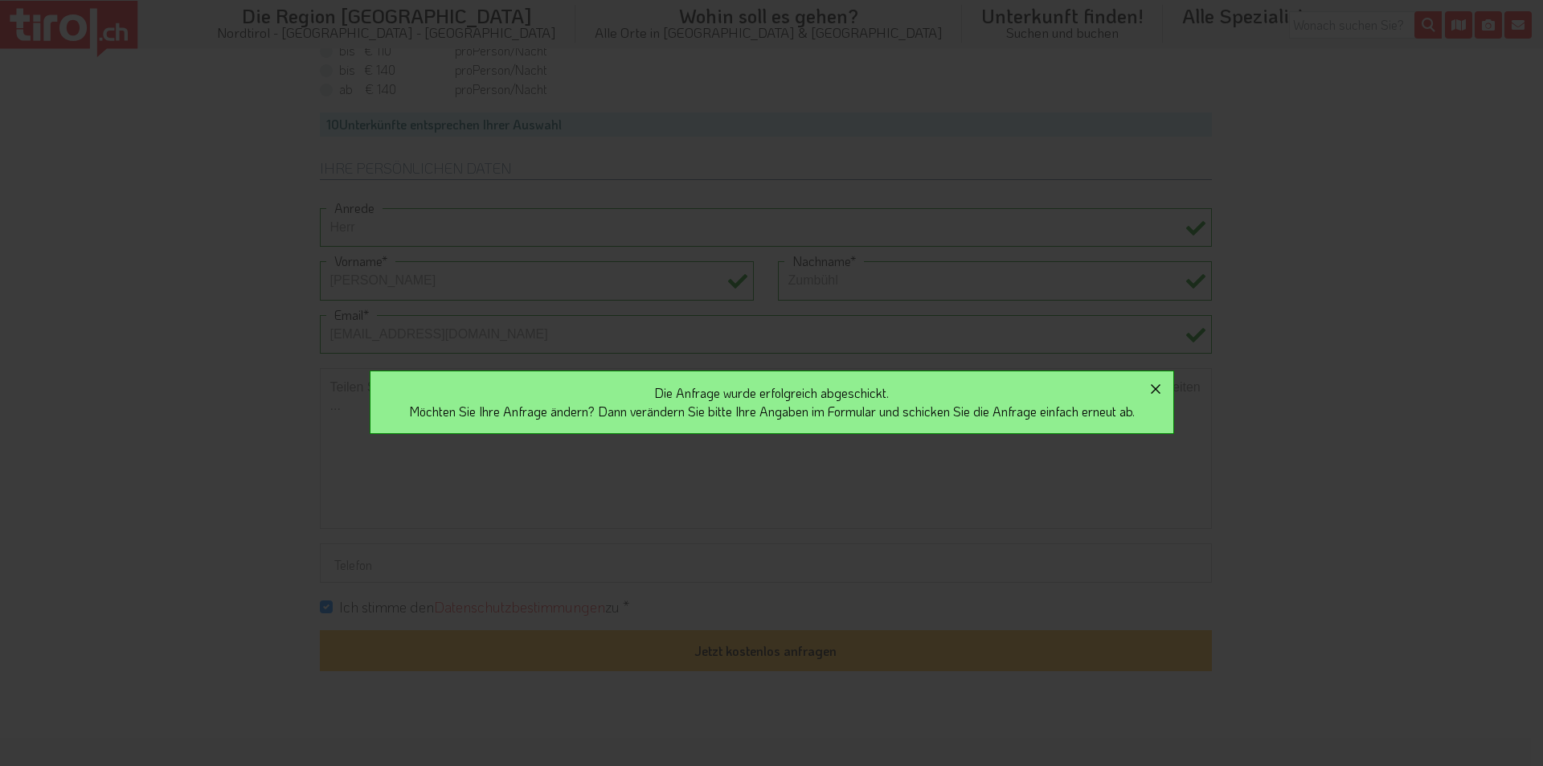
click at [1165, 390] on icon "button" at bounding box center [1155, 388] width 19 height 19
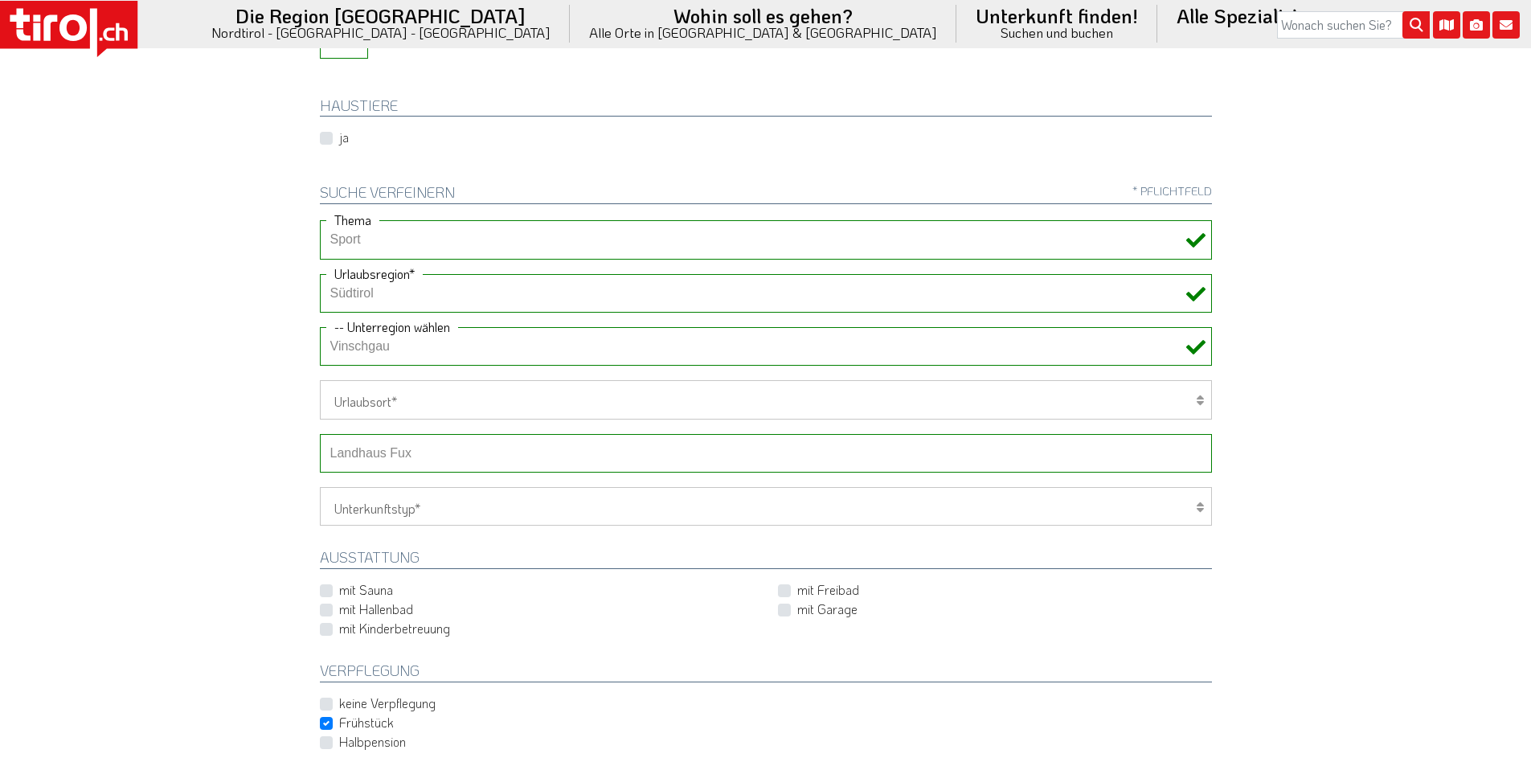
scroll to position [482, 0]
click at [431, 456] on select "-- Betrieb wählen ABINEA Dolomiti Romantic SPA Hotel Aktivhotel Waldhof - Oetz …" at bounding box center [766, 452] width 892 height 39
select select "33914"
click at [320, 433] on select "-- Betrieb wählen ABINEA Dolomiti Romantic SPA Hotel Aktivhotel Waldhof - Oetz …" at bounding box center [766, 452] width 892 height 39
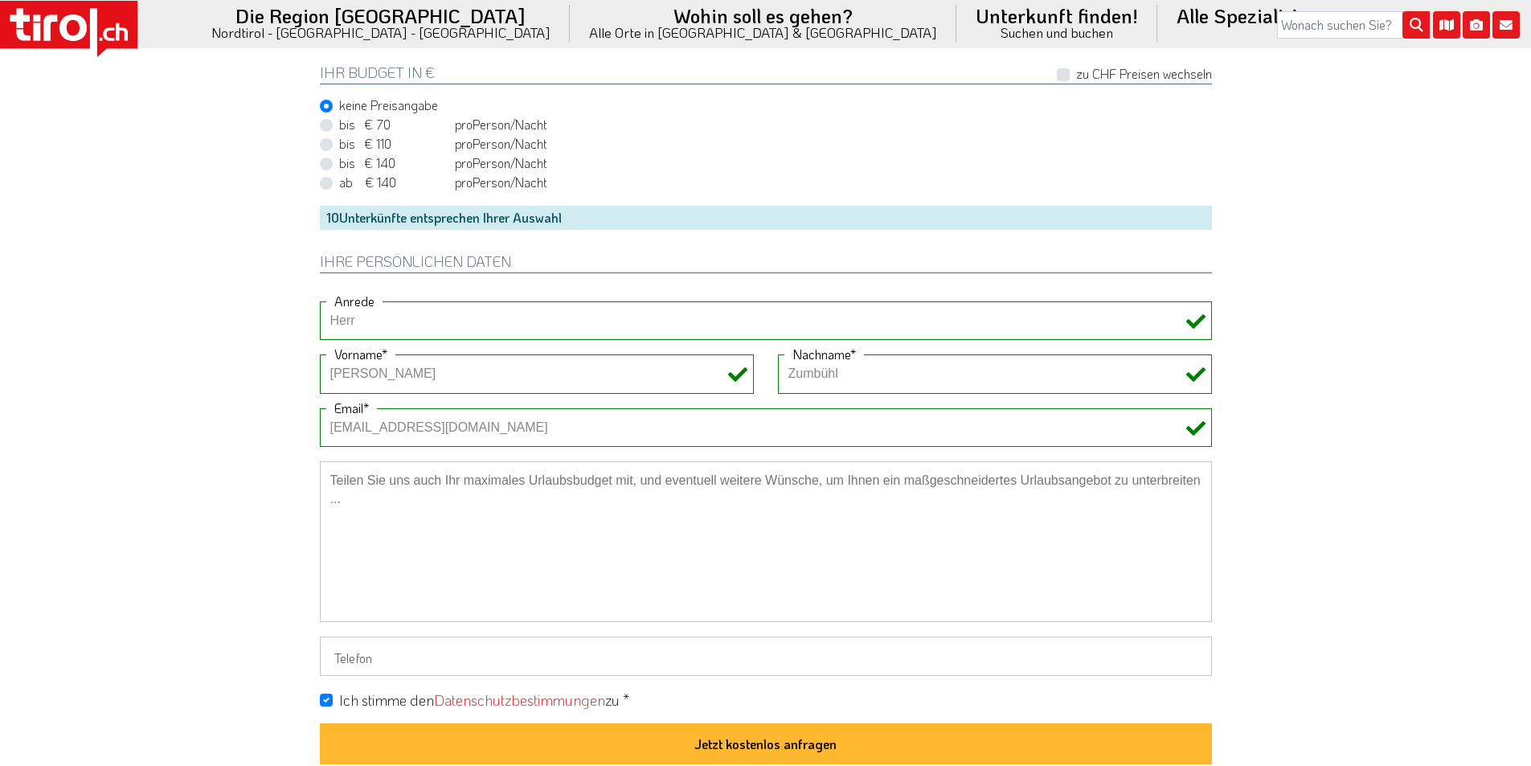
scroll to position [1205, 0]
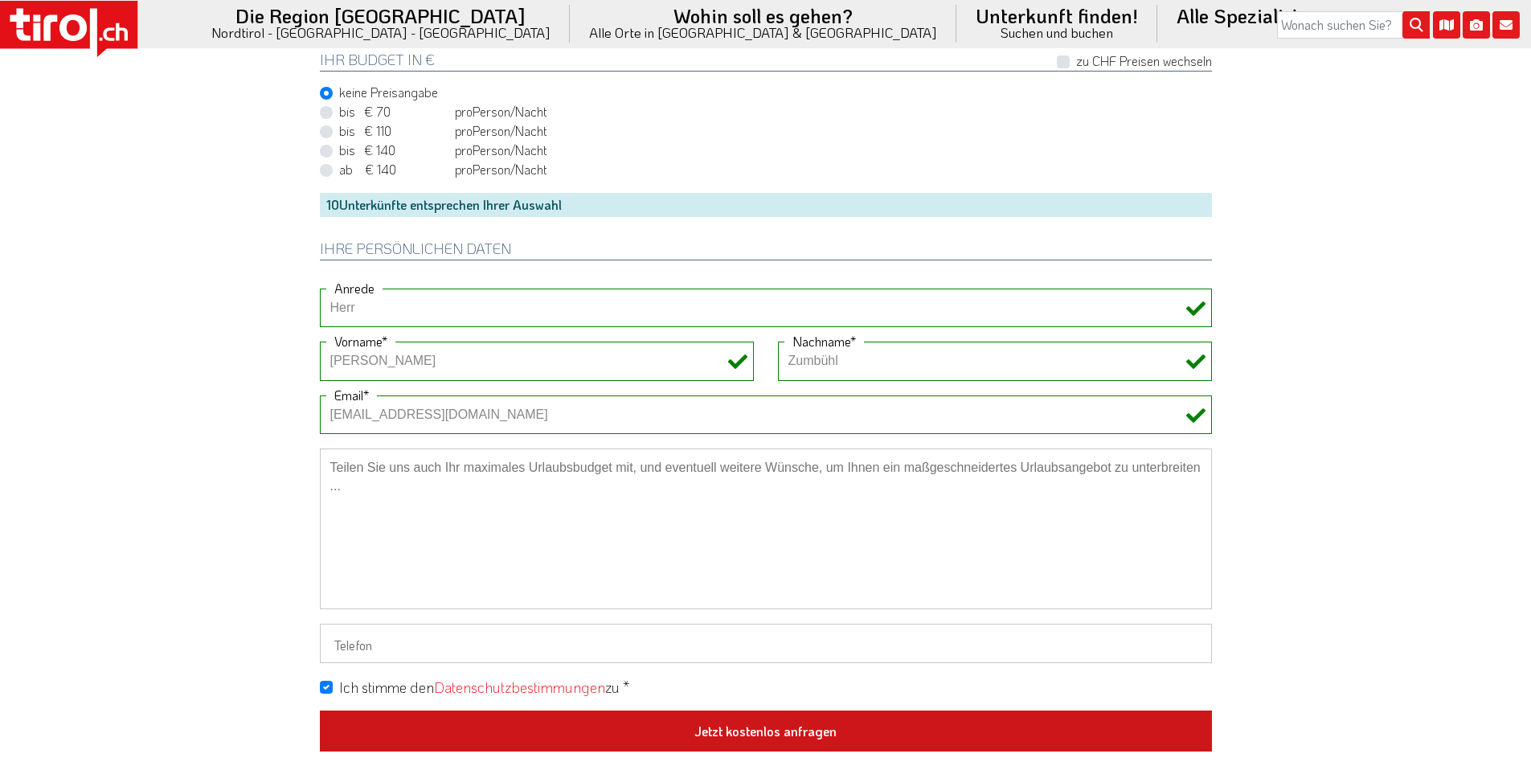
click at [781, 738] on button "Jetzt kostenlos anfragen" at bounding box center [766, 731] width 892 height 42
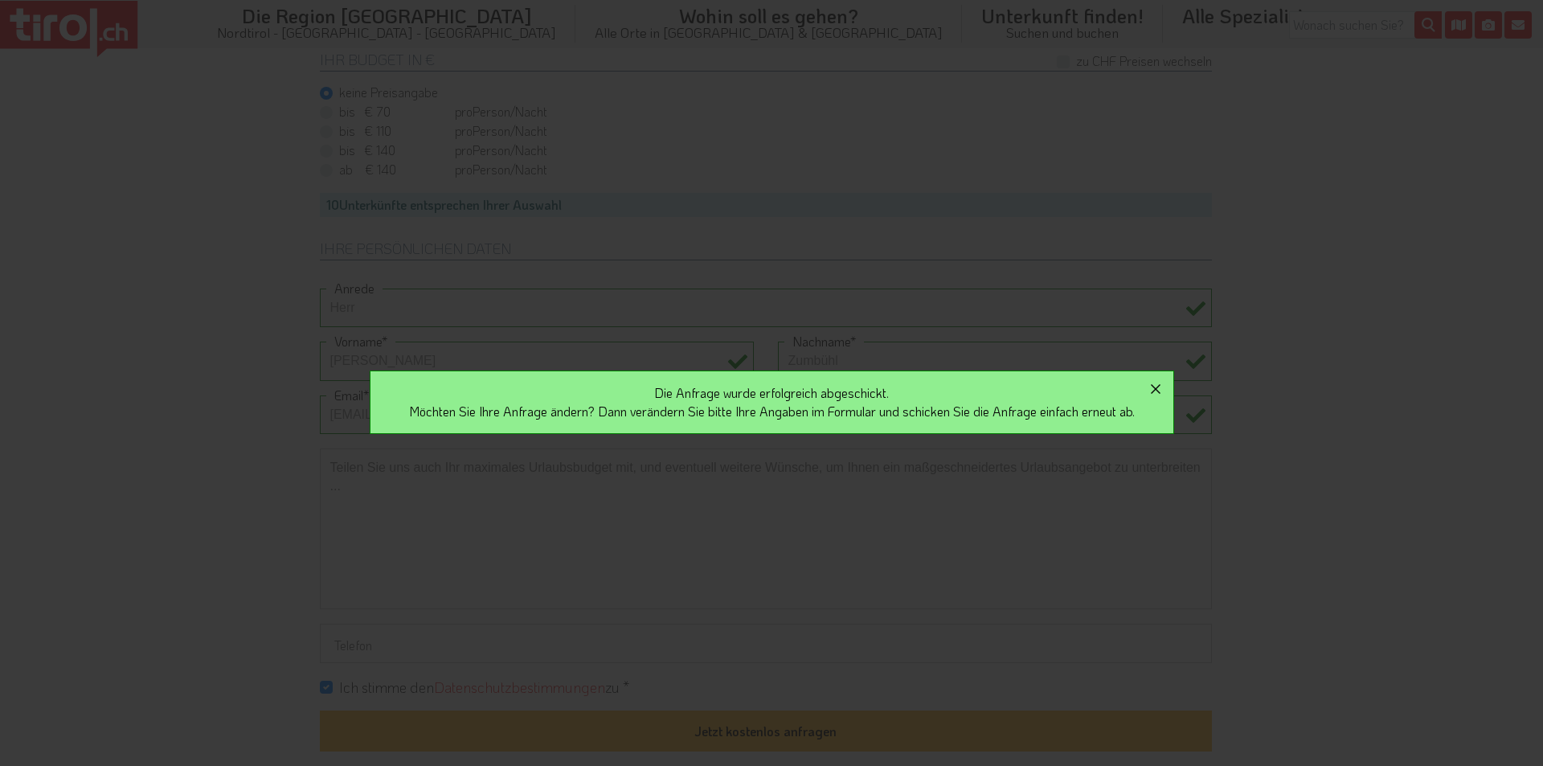
click at [1160, 386] on icon "button" at bounding box center [1156, 389] width 10 height 10
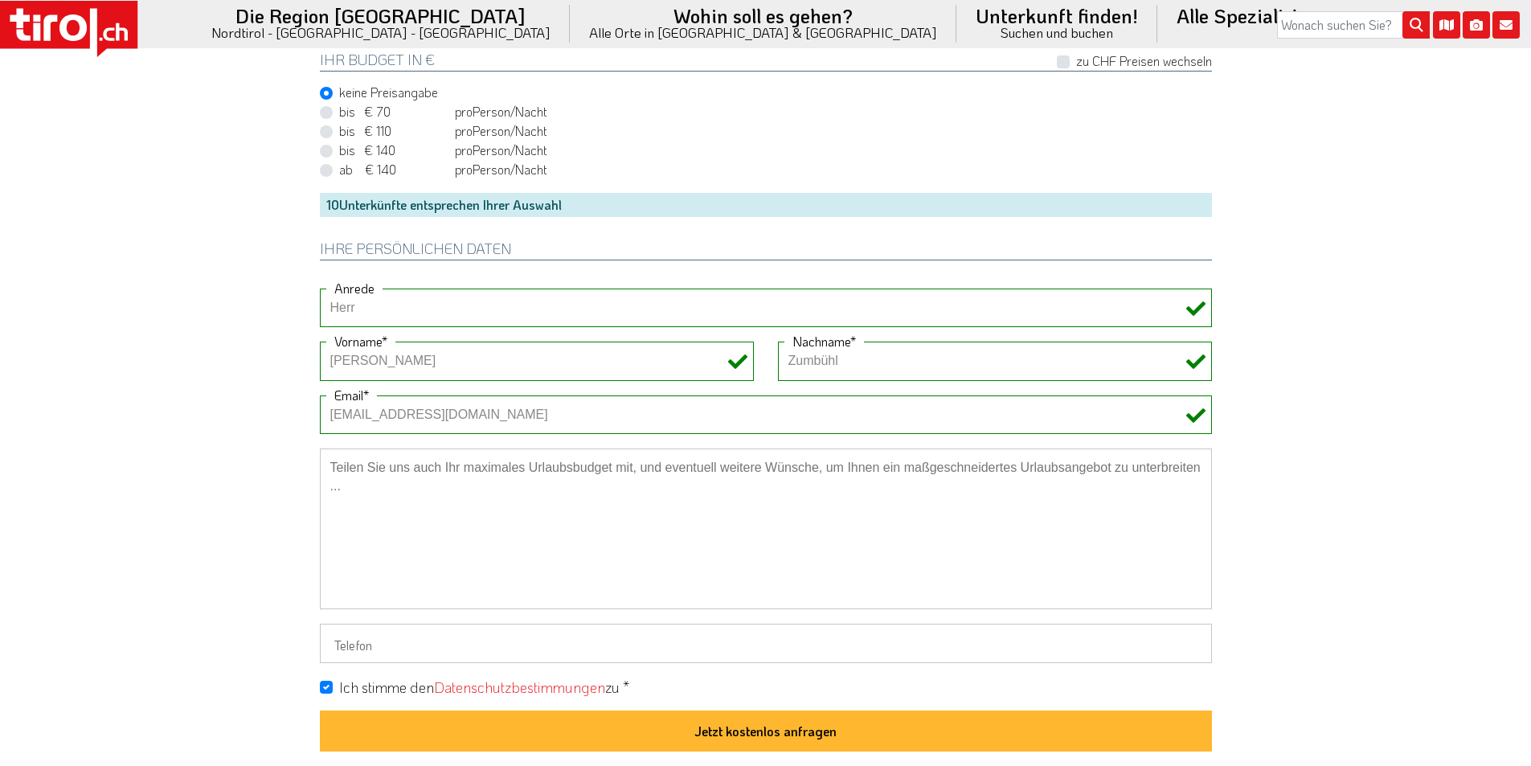
drag, startPoint x: 90, startPoint y: 18, endPoint x: 109, endPoint y: 10, distance: 21.2
click at [90, 18] on icon at bounding box center [68, 29] width 137 height 56
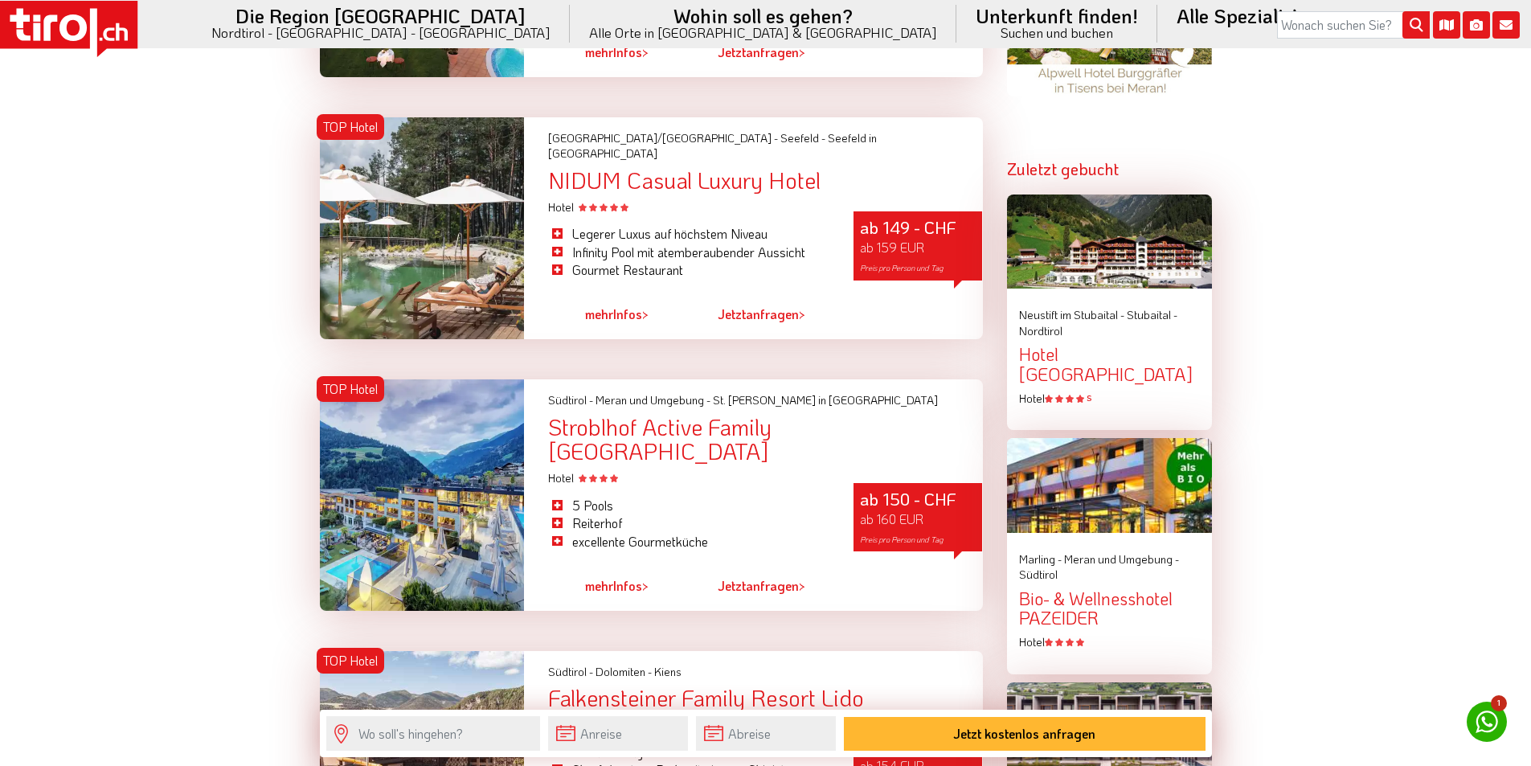
scroll to position [1768, 0]
